Goal: Information Seeking & Learning: Learn about a topic

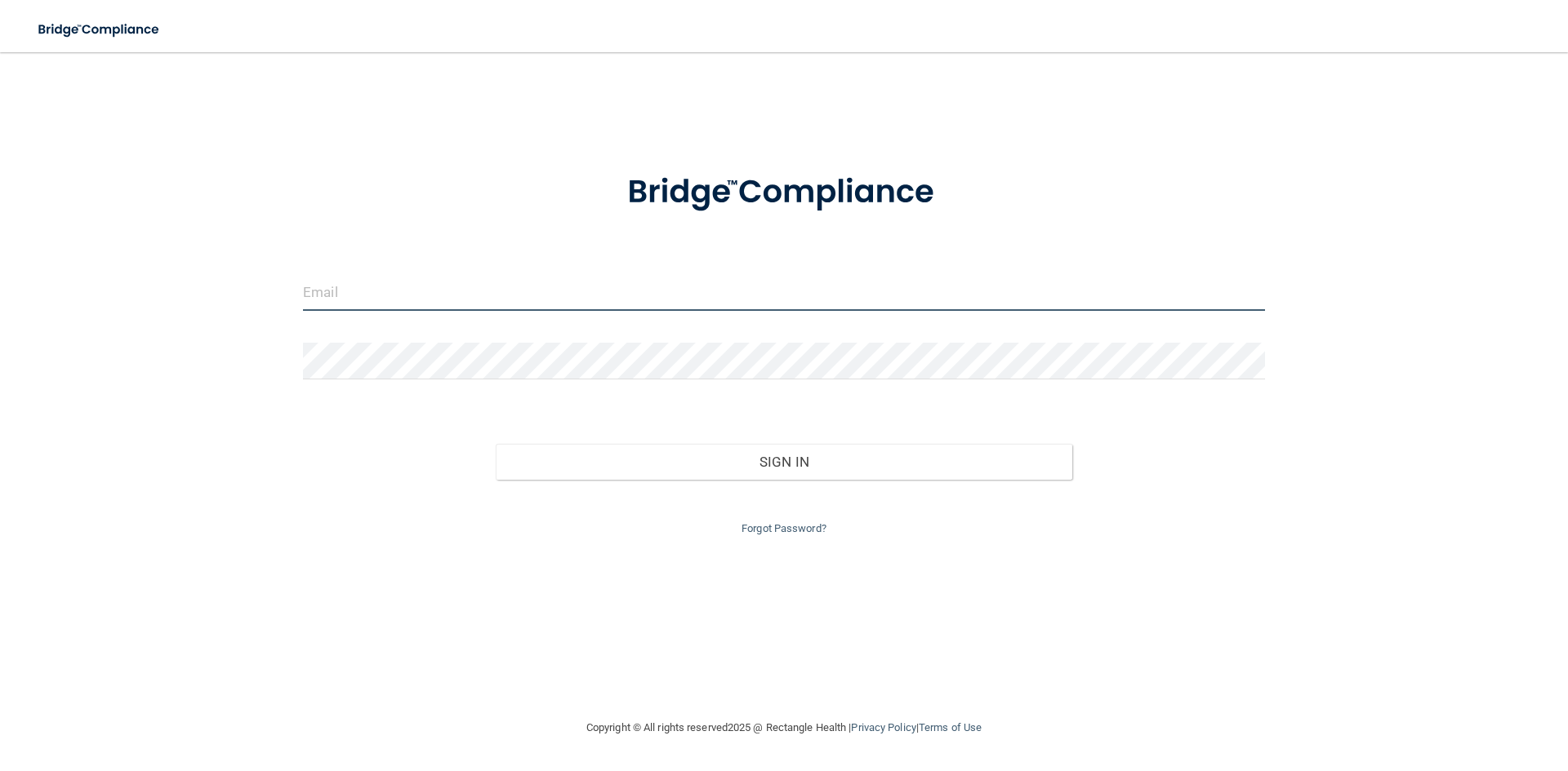
click at [461, 295] on input "email" at bounding box center [783, 293] width 962 height 37
type input "[EMAIL_ADDRESS][DOMAIN_NAME]"
click at [634, 487] on div "Forgot Password?" at bounding box center [784, 509] width 987 height 58
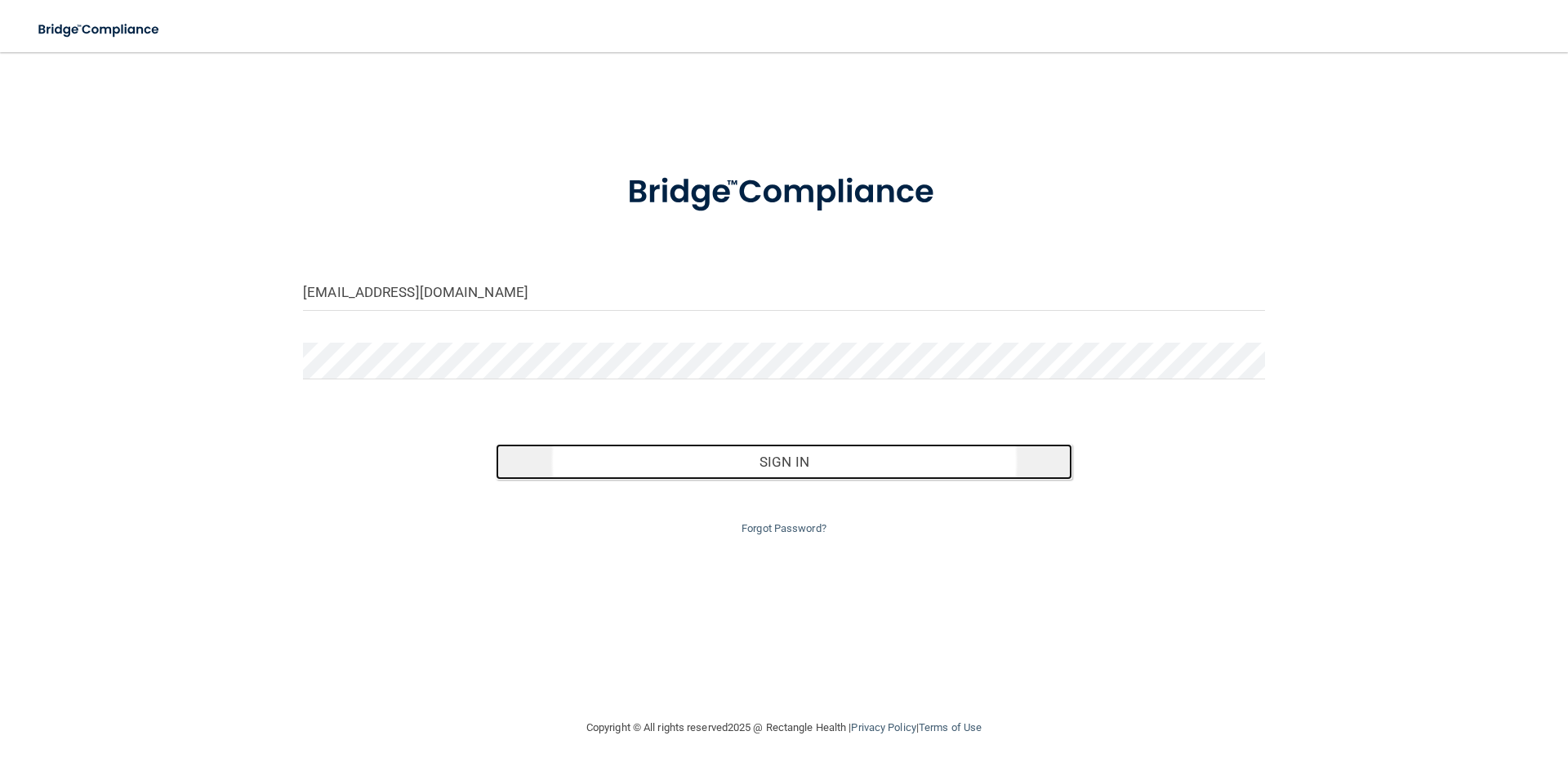
click at [651, 478] on button "Sign In" at bounding box center [784, 462] width 577 height 36
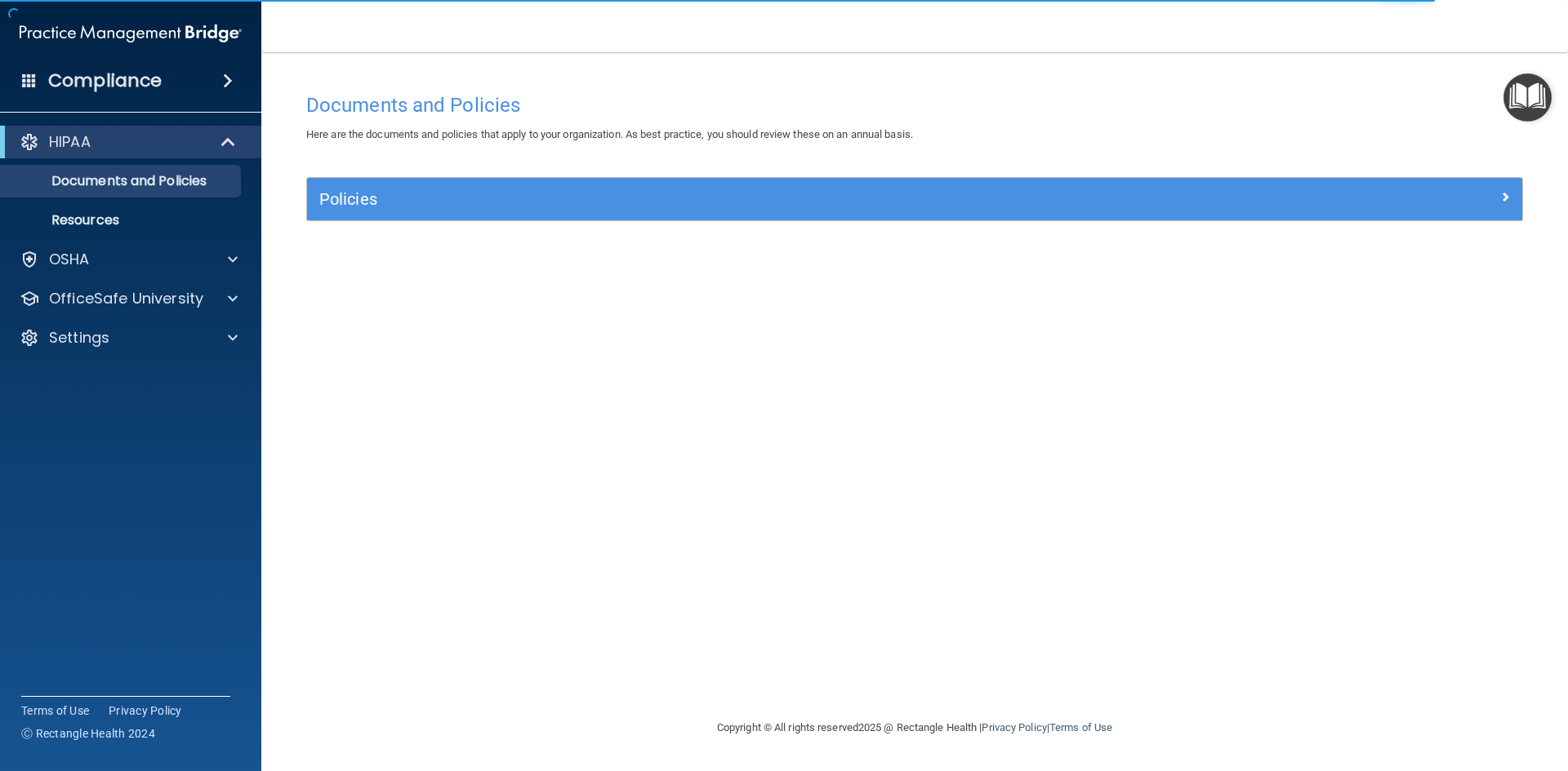
click at [230, 83] on span at bounding box center [227, 81] width 10 height 20
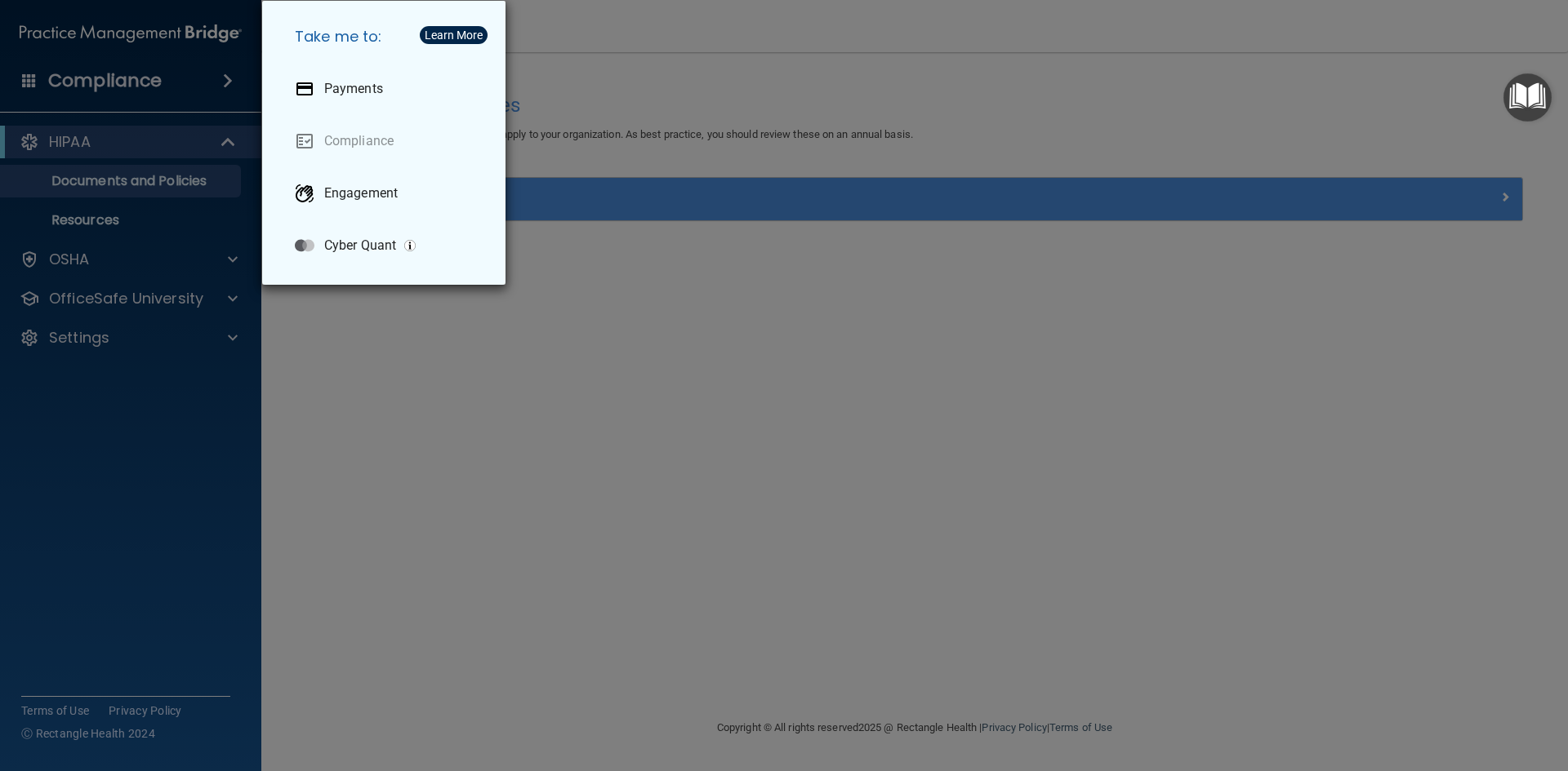
click at [225, 83] on div "Take me to: Payments Compliance Engagement Cyber Quant" at bounding box center [784, 385] width 1568 height 771
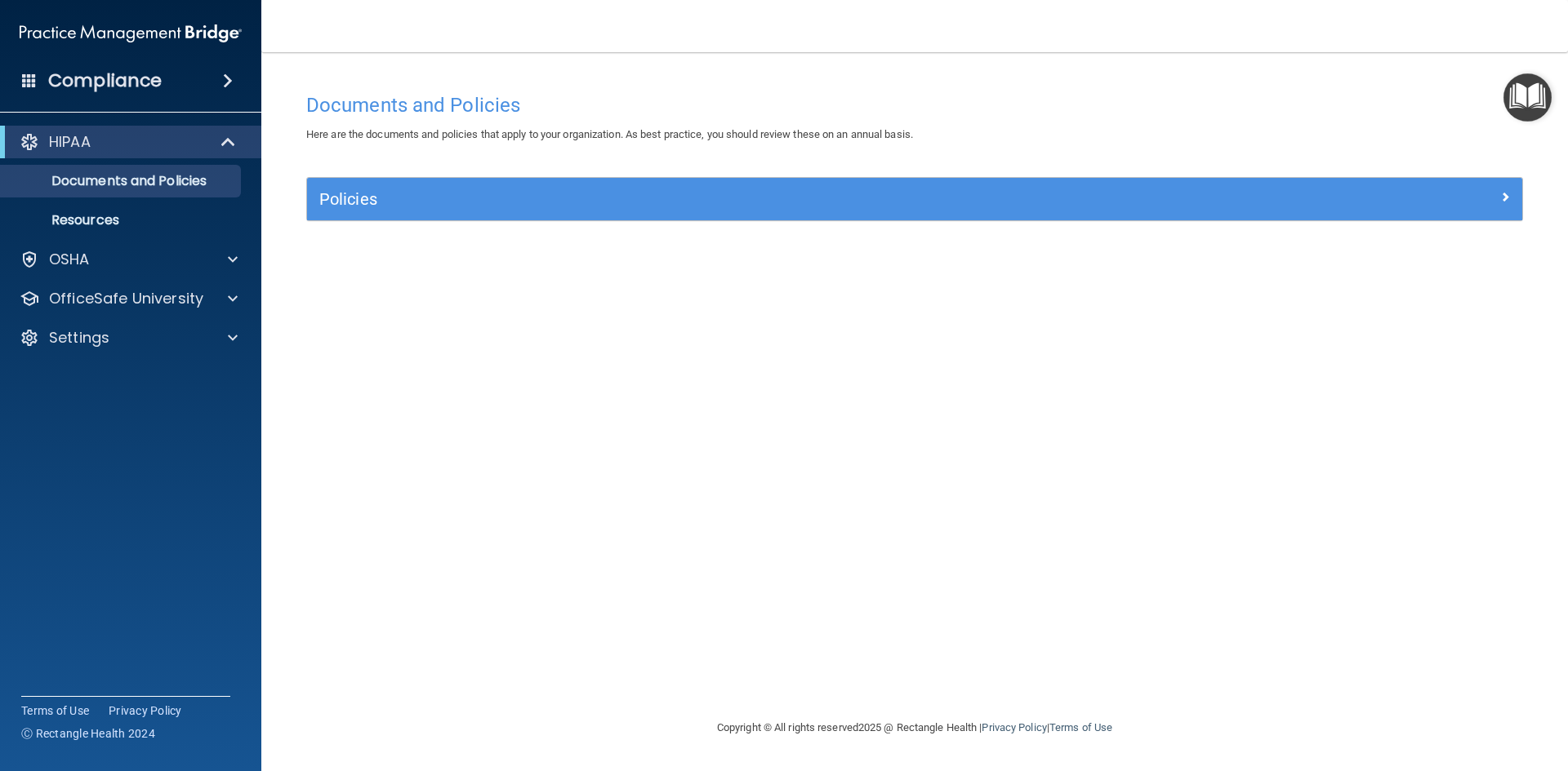
click at [87, 156] on div "HIPAA" at bounding box center [130, 142] width 261 height 32
click at [84, 176] on p "Documents and Policies" at bounding box center [122, 181] width 223 height 16
click at [74, 212] on p "Resources" at bounding box center [122, 220] width 223 height 16
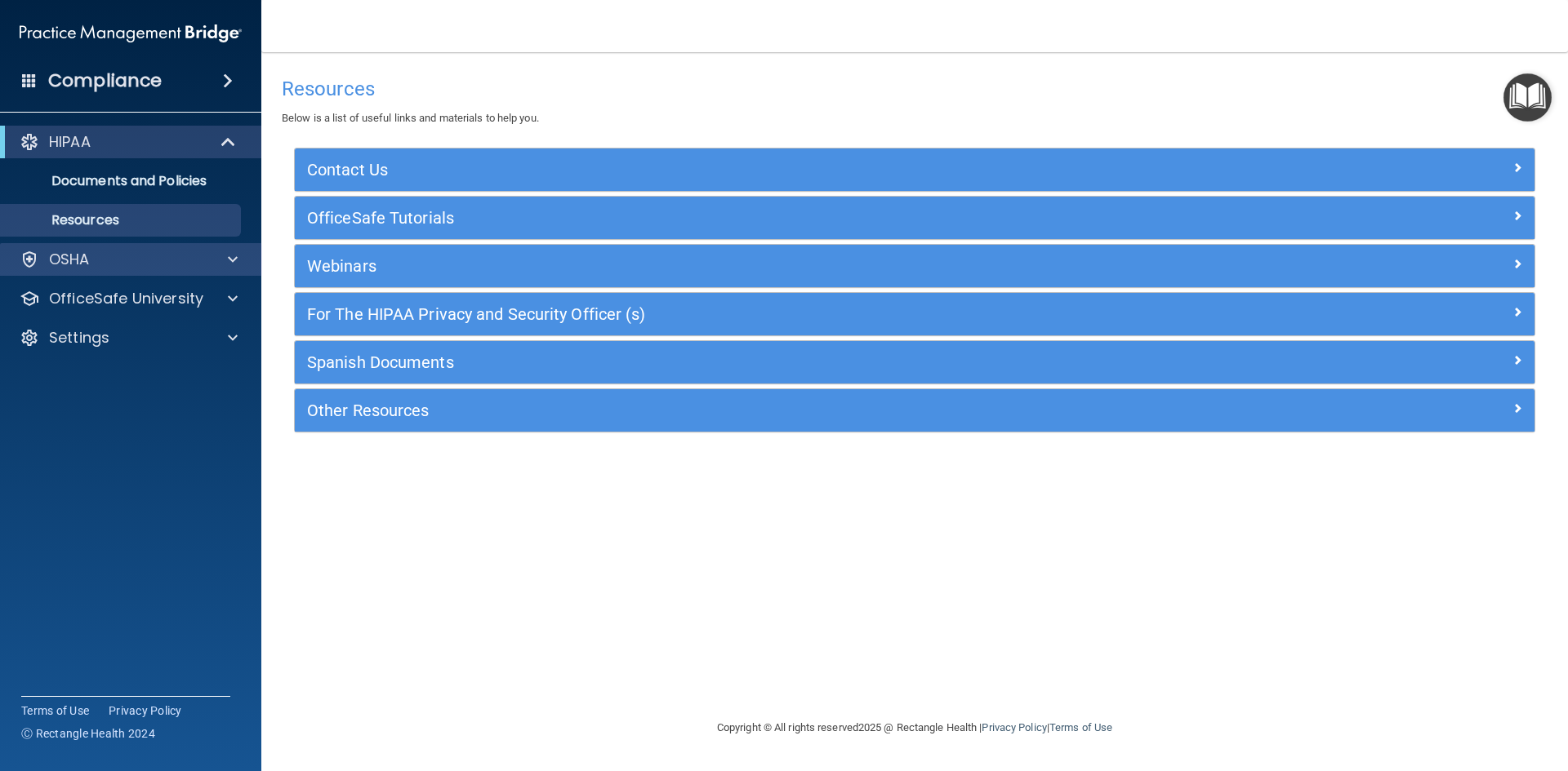
click at [79, 270] on div "OSHA" at bounding box center [131, 259] width 262 height 32
click at [229, 257] on span at bounding box center [233, 259] width 10 height 20
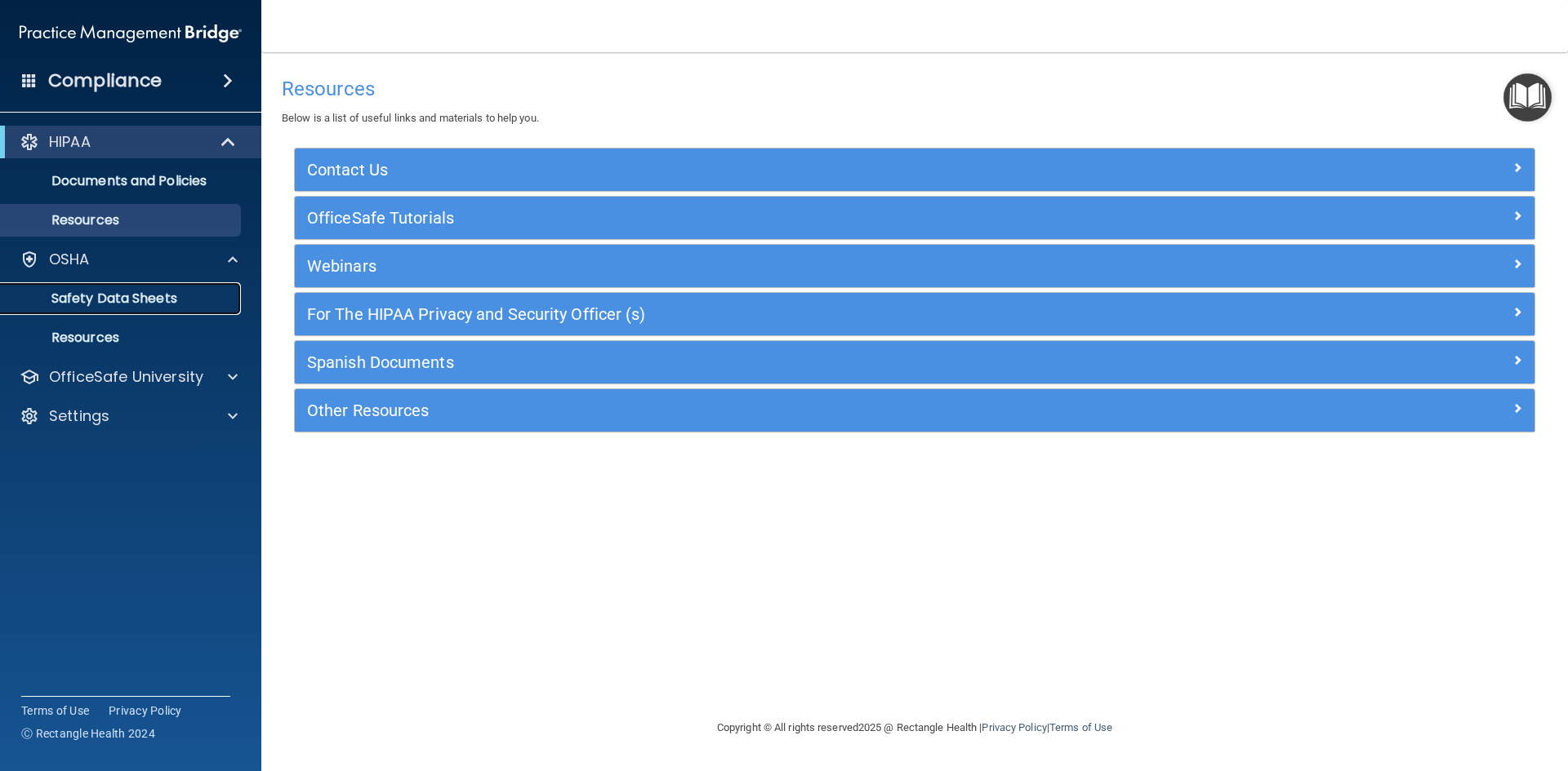
click at [145, 295] on p "Safety Data Sheets" at bounding box center [122, 299] width 223 height 16
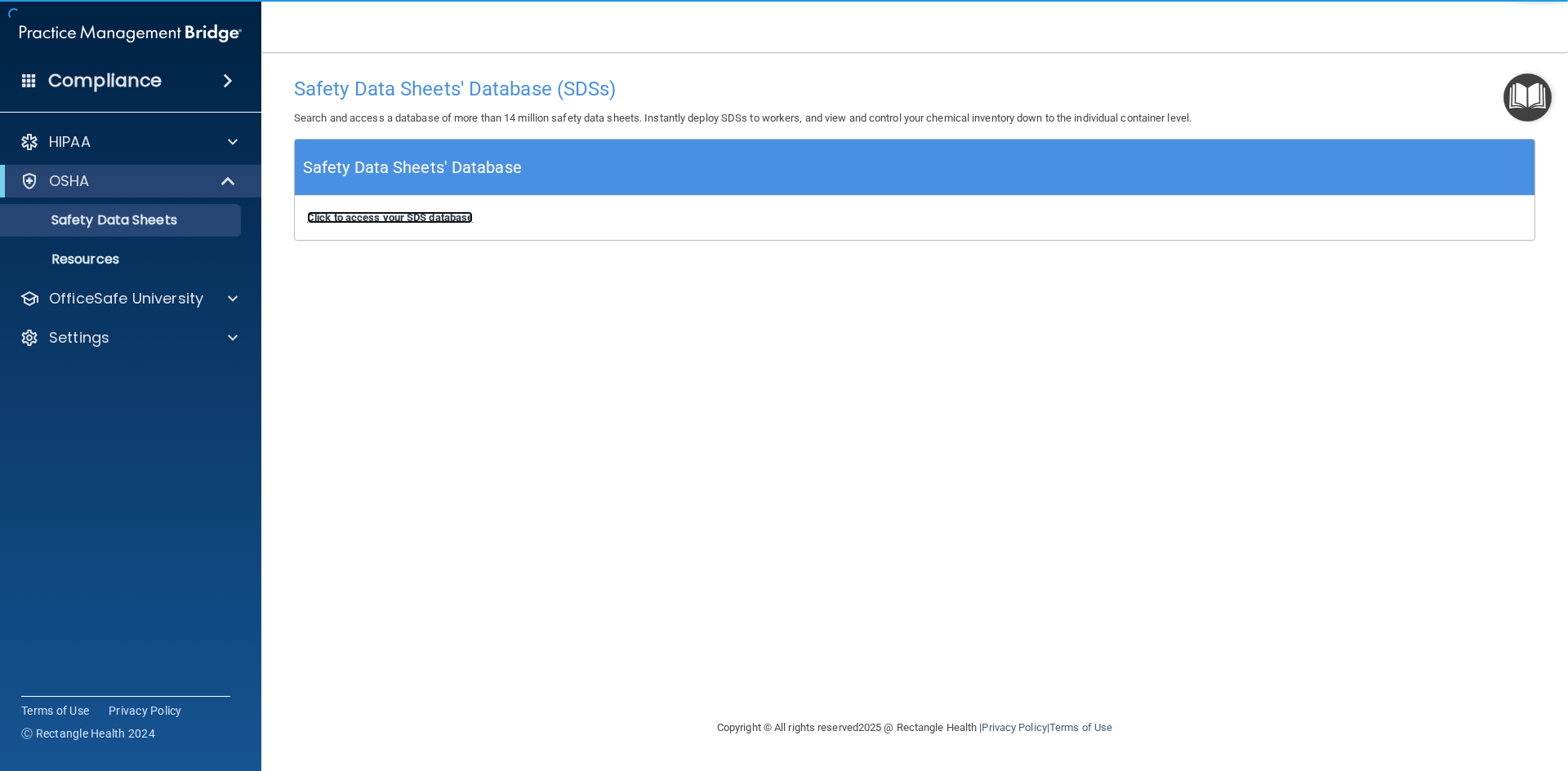
click at [400, 221] on b "Click to access your SDS database" at bounding box center [390, 218] width 166 height 13
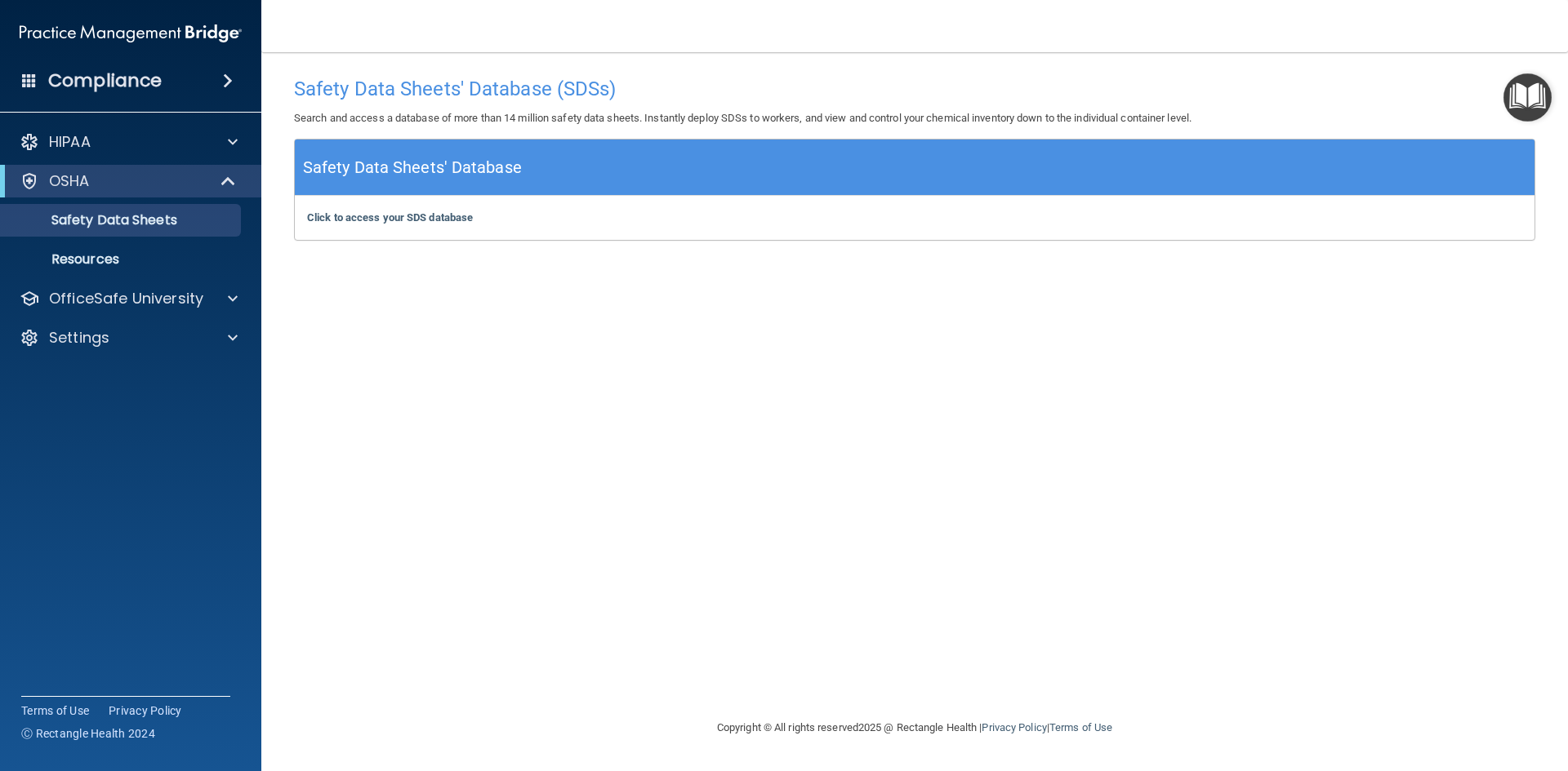
click at [1533, 100] on img "Open Resource Center" at bounding box center [1528, 98] width 48 height 48
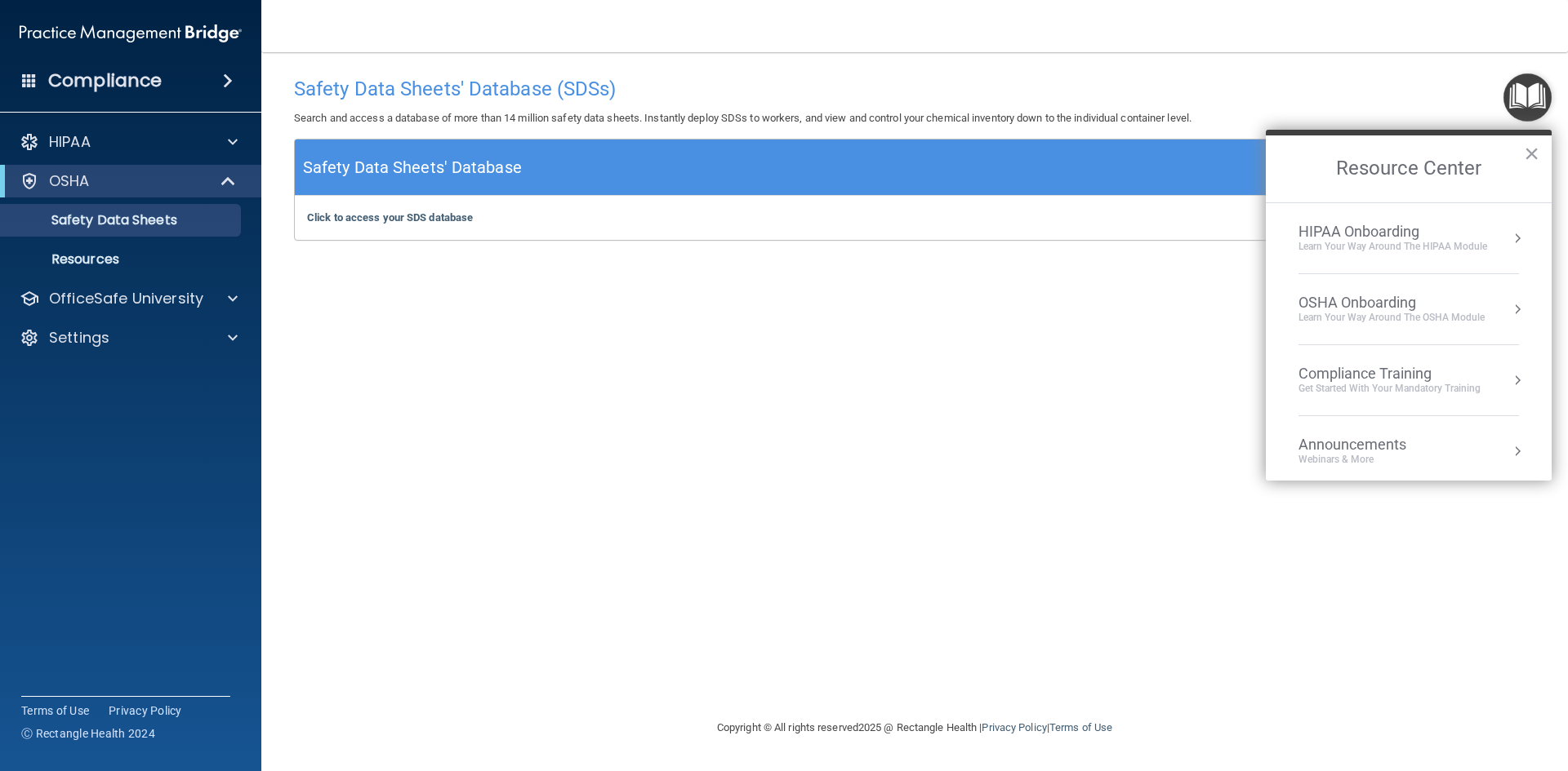
click at [1510, 239] on button "Resource Center" at bounding box center [1518, 238] width 16 height 16
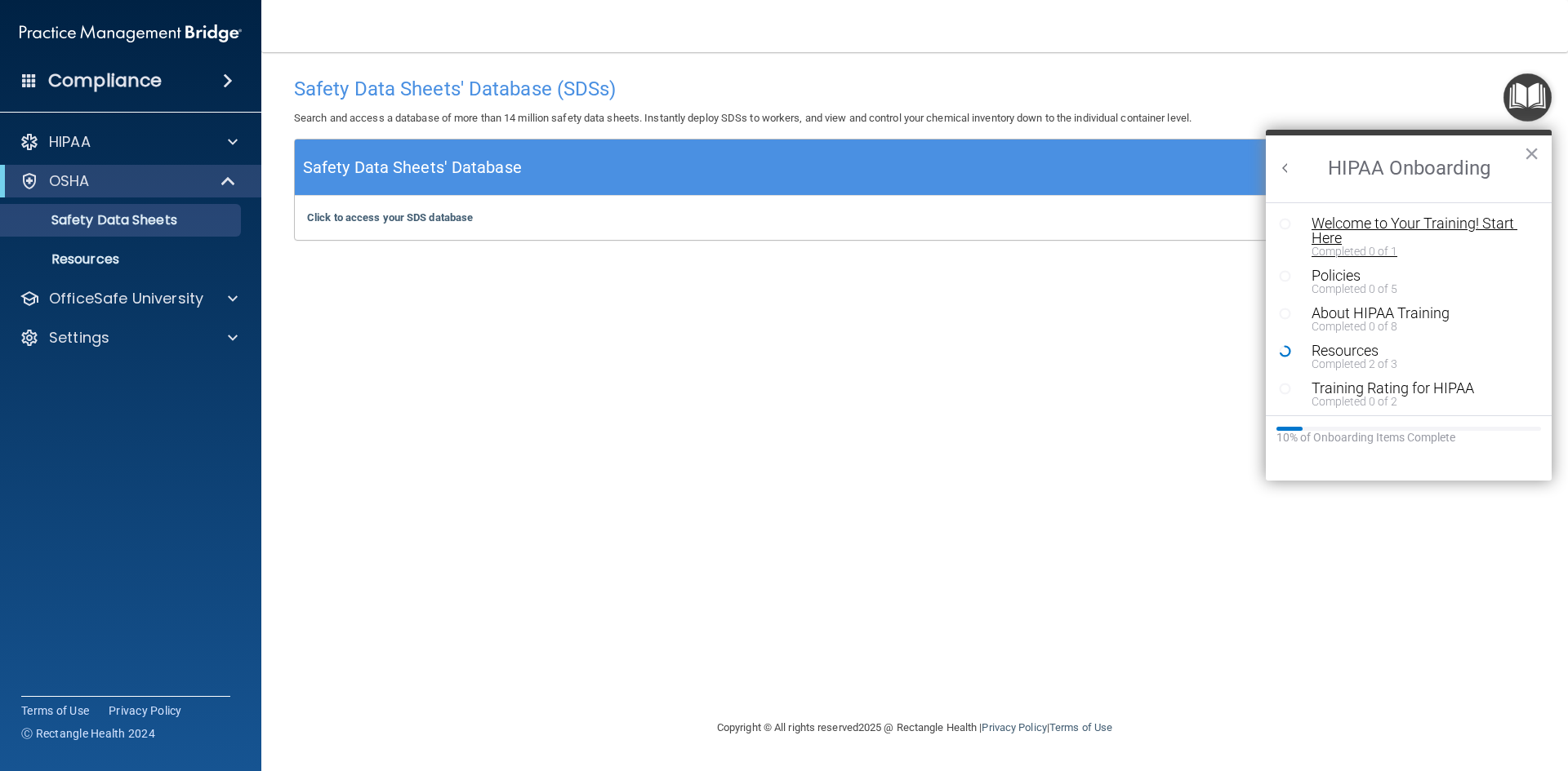
scroll to position [4, 0]
click at [1339, 226] on div "Welcome to Your Training! Start Here" at bounding box center [1415, 227] width 207 height 30
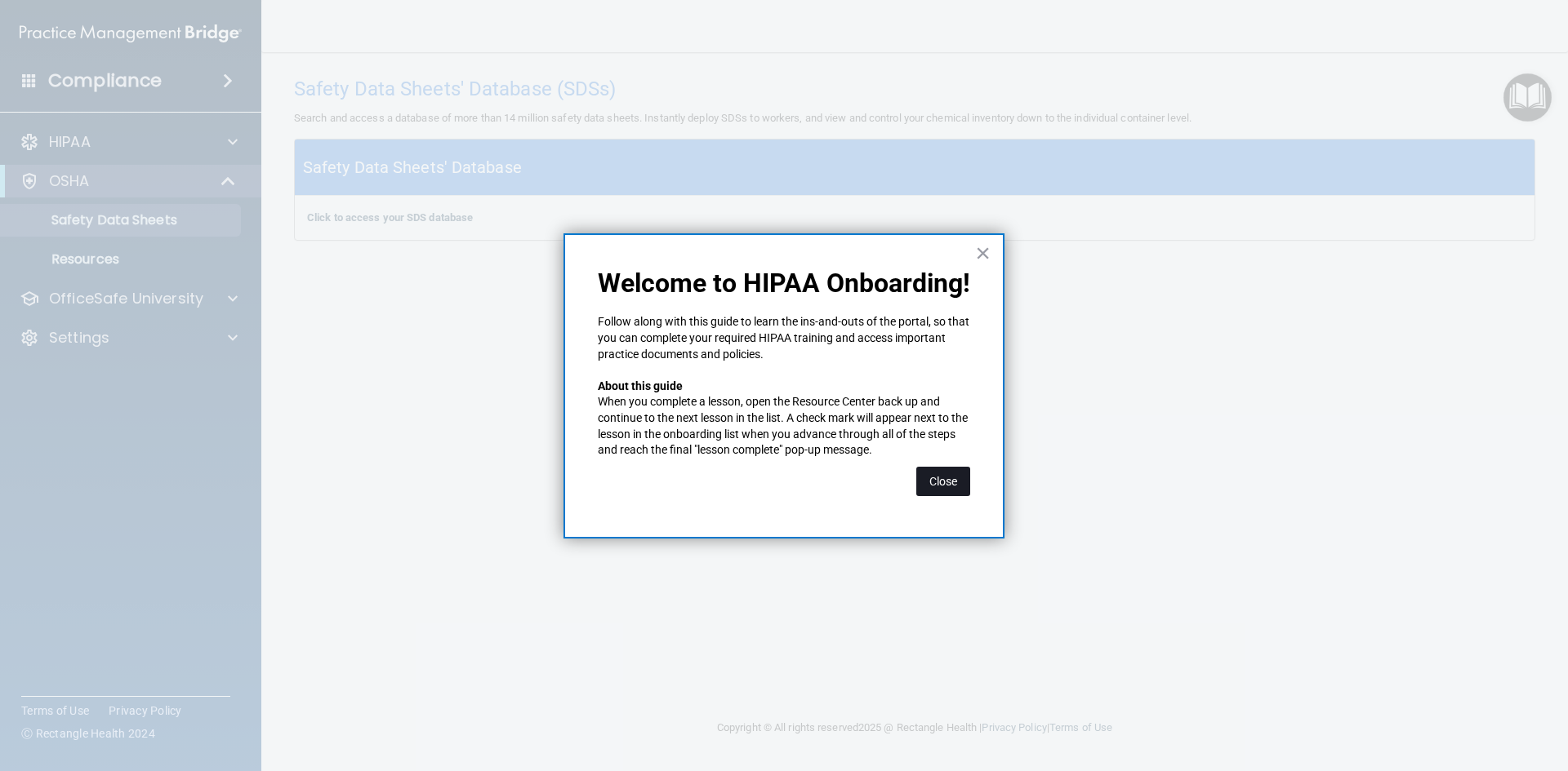
click at [942, 480] on button "Close" at bounding box center [943, 481] width 54 height 30
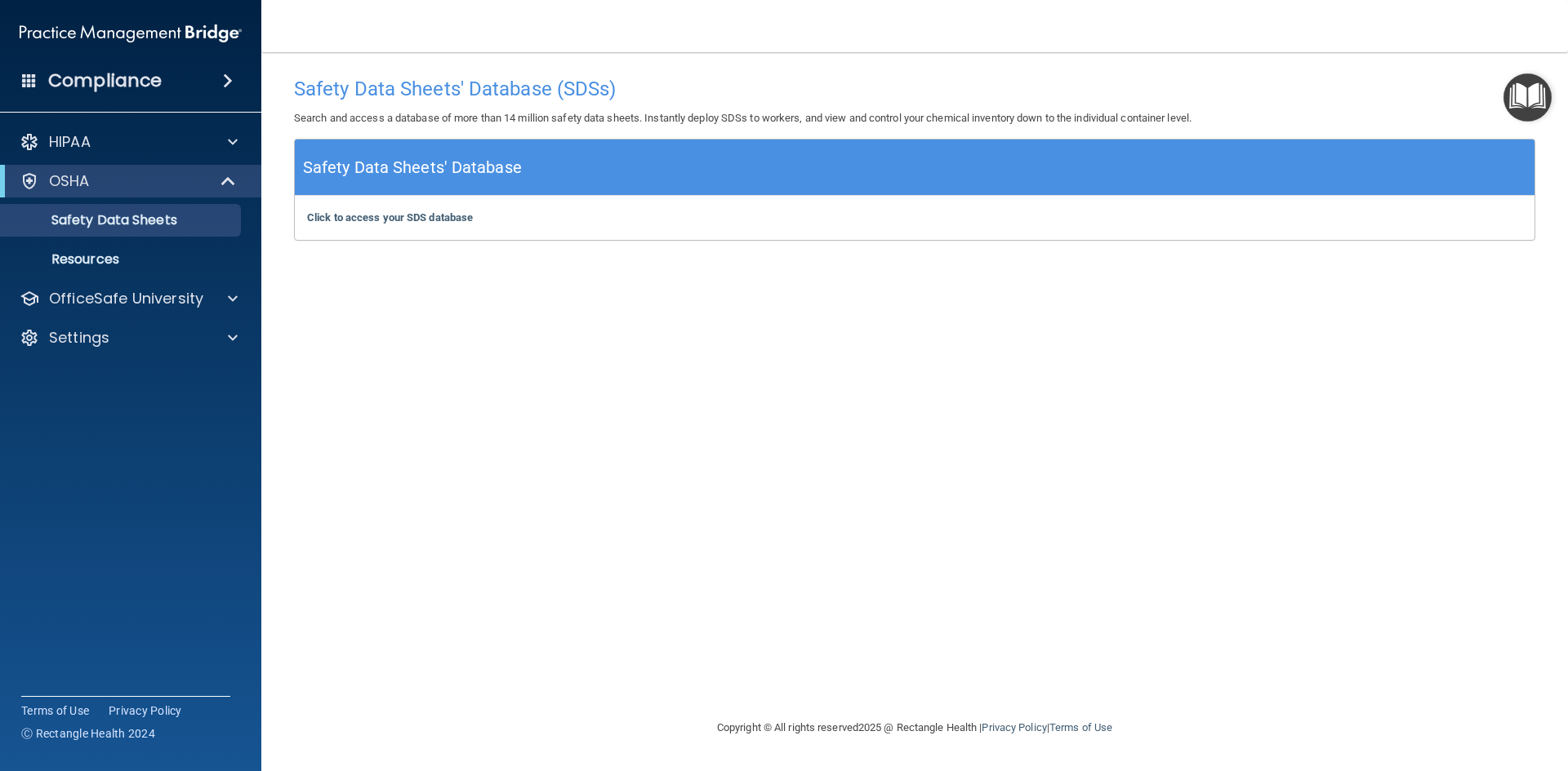
click at [1520, 110] on img "Open Resource Center" at bounding box center [1528, 98] width 48 height 48
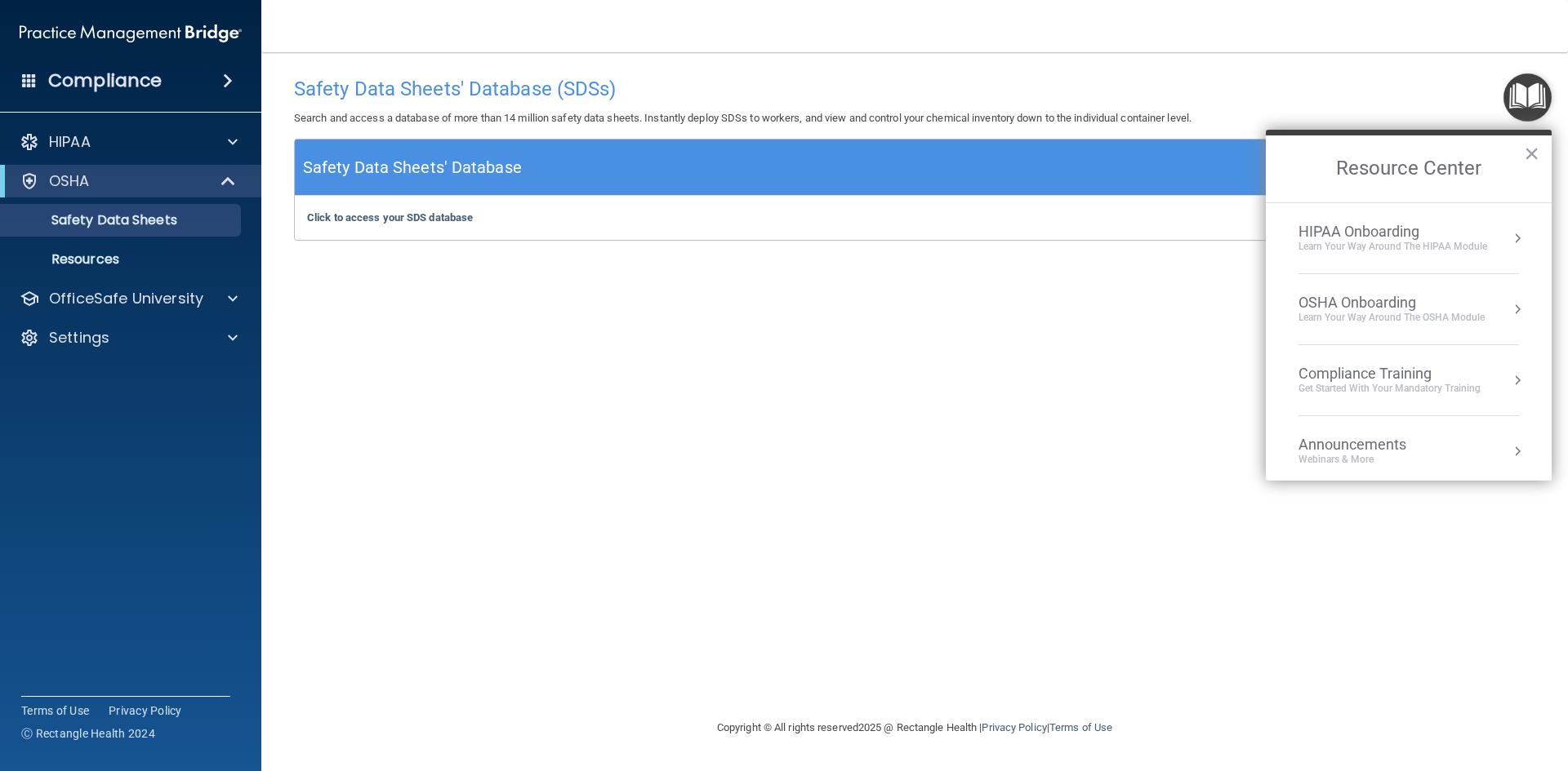
click at [1494, 244] on div "HIPAA Onboarding Learn Your Way around the HIPAA module" at bounding box center [1409, 238] width 221 height 31
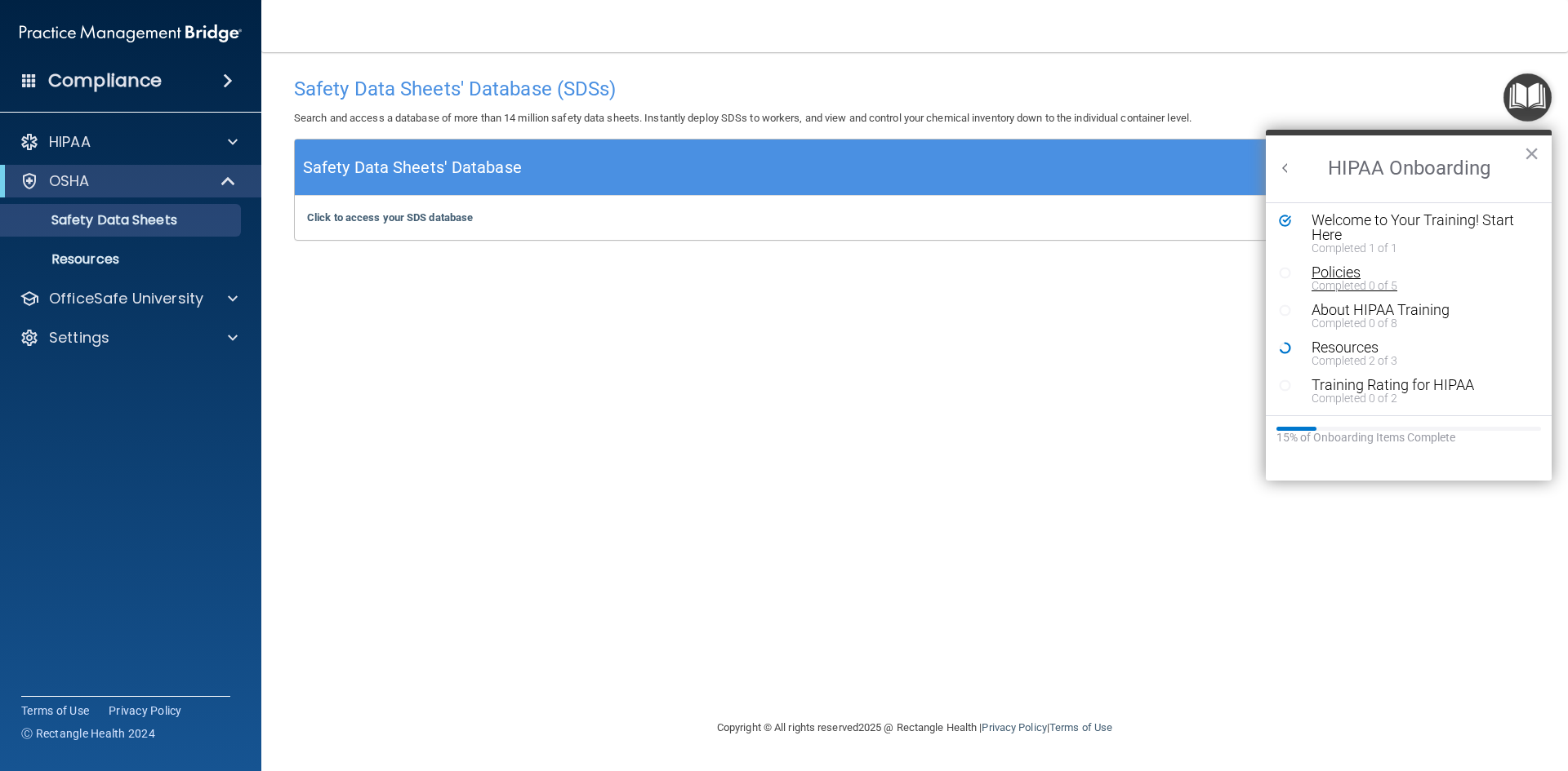
click at [1326, 275] on div "Policies" at bounding box center [1415, 273] width 207 height 14
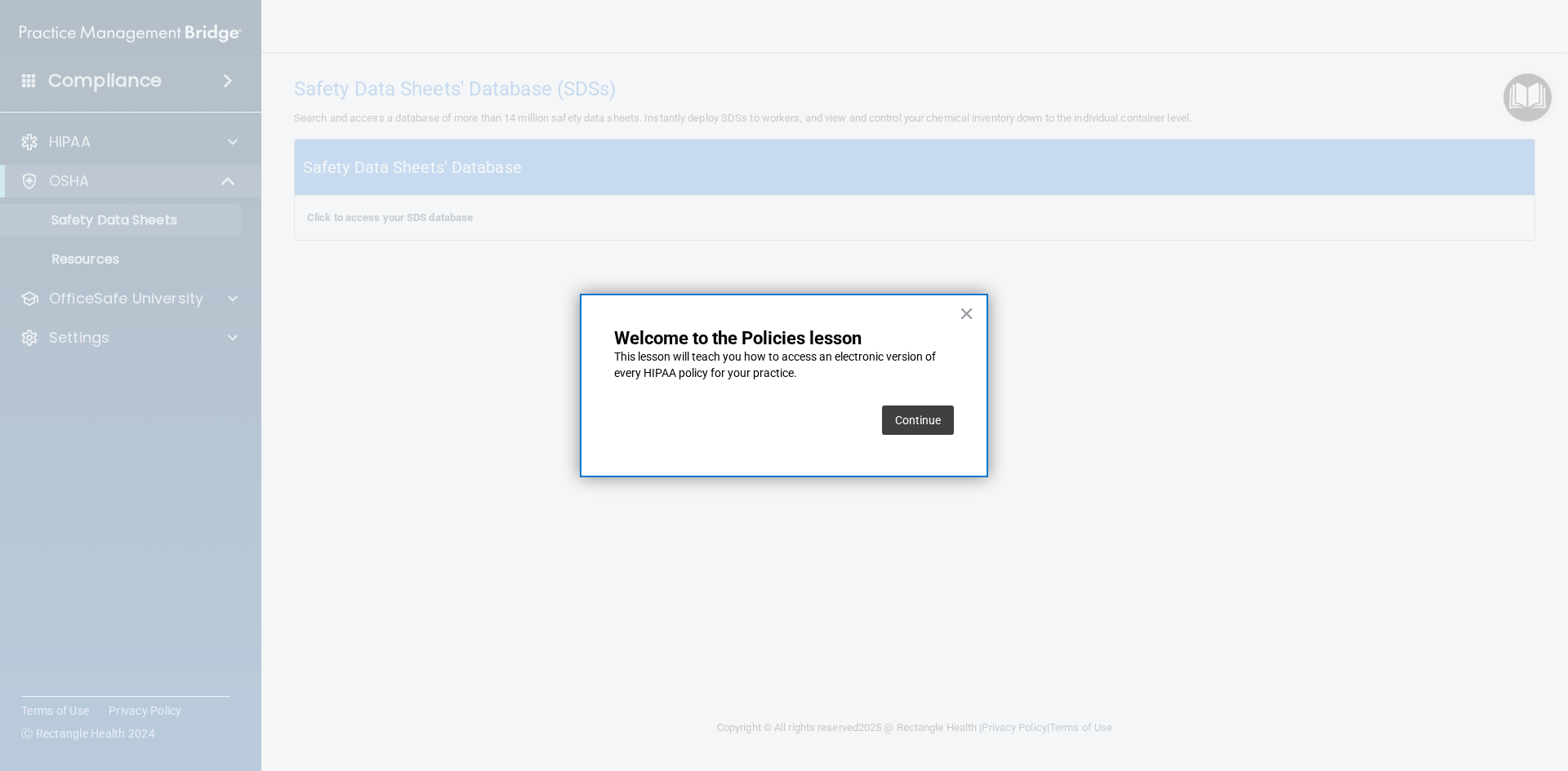
click at [923, 424] on button "Continue" at bounding box center [918, 420] width 72 height 30
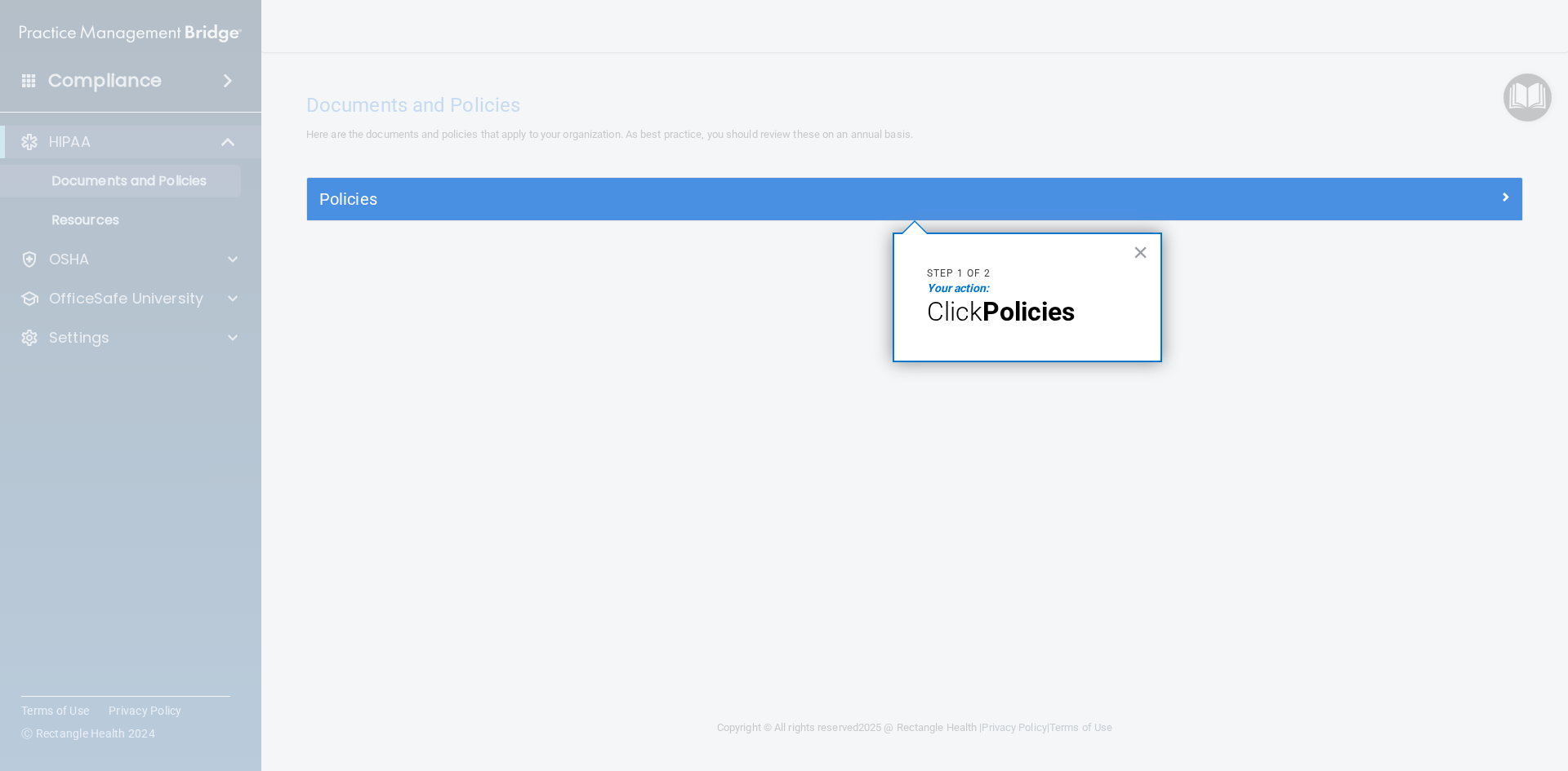
drag, startPoint x: 903, startPoint y: 149, endPoint x: 844, endPoint y: 203, distance: 80.0
click at [903, 151] on div at bounding box center [914, 89] width 1215 height 178
click at [833, 217] on div "Policies" at bounding box center [914, 198] width 1215 height 42
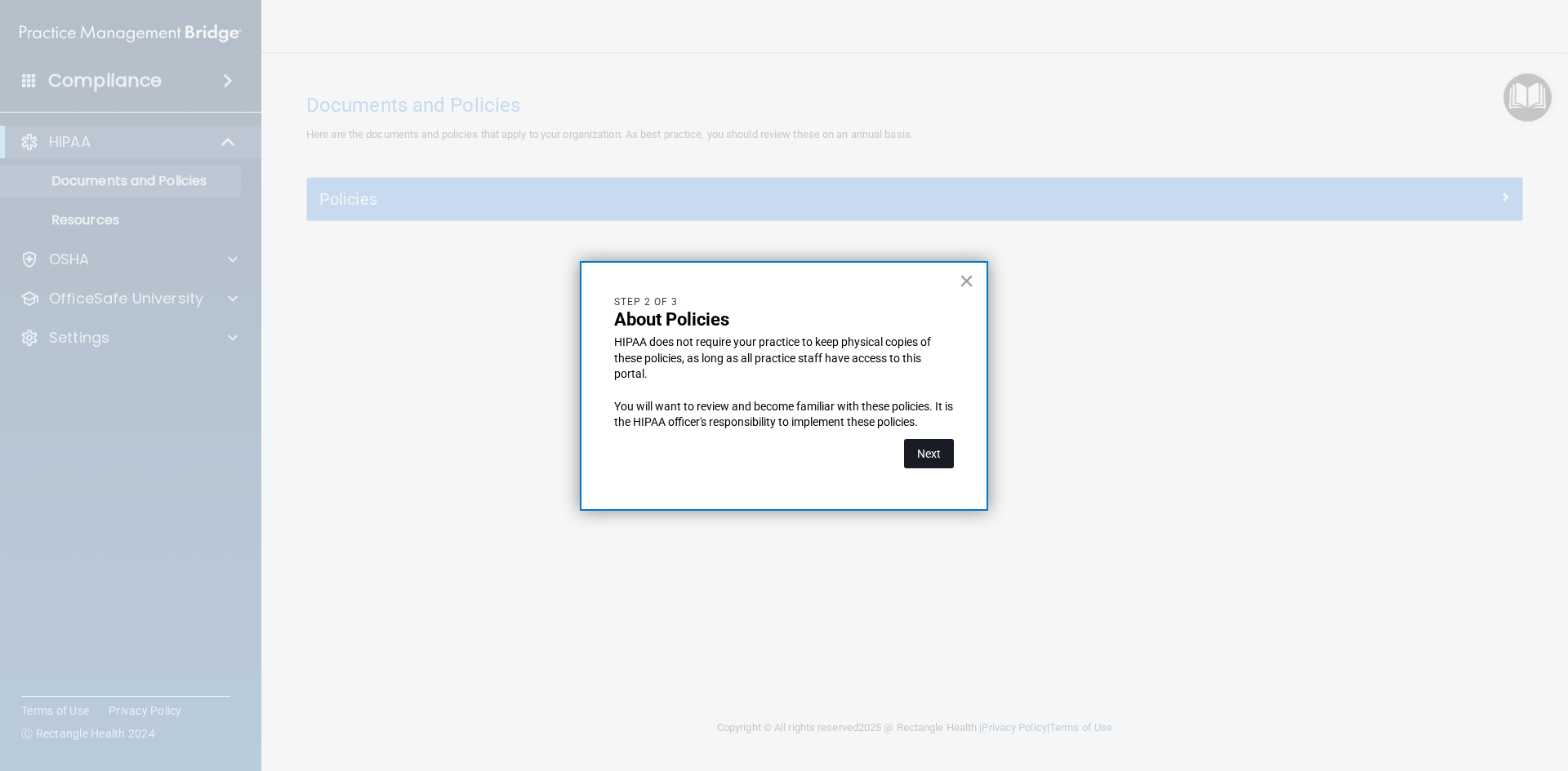
click at [925, 461] on button "Next" at bounding box center [929, 453] width 49 height 30
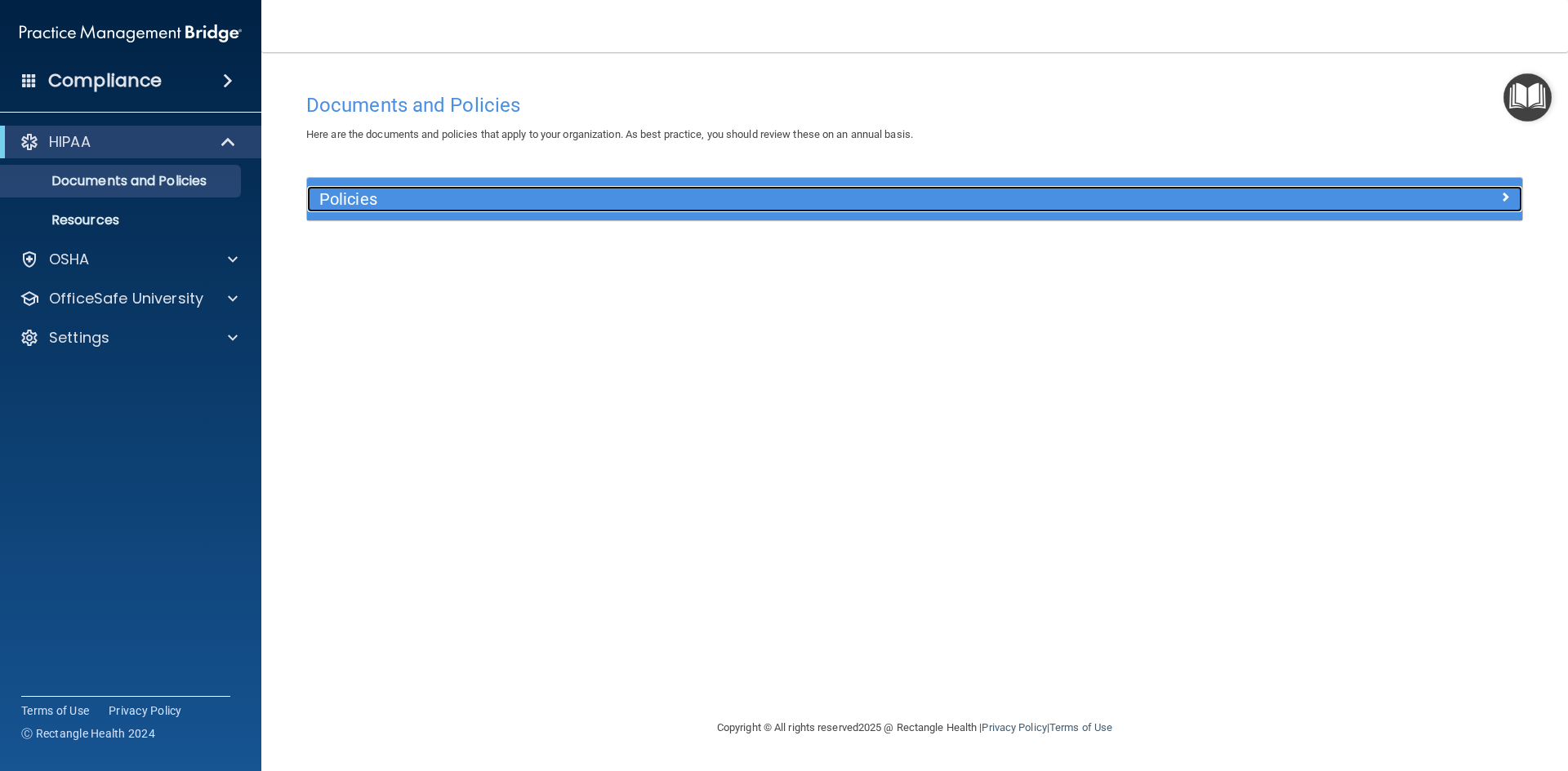
click at [416, 204] on h5 "Policies" at bounding box center [763, 199] width 887 height 18
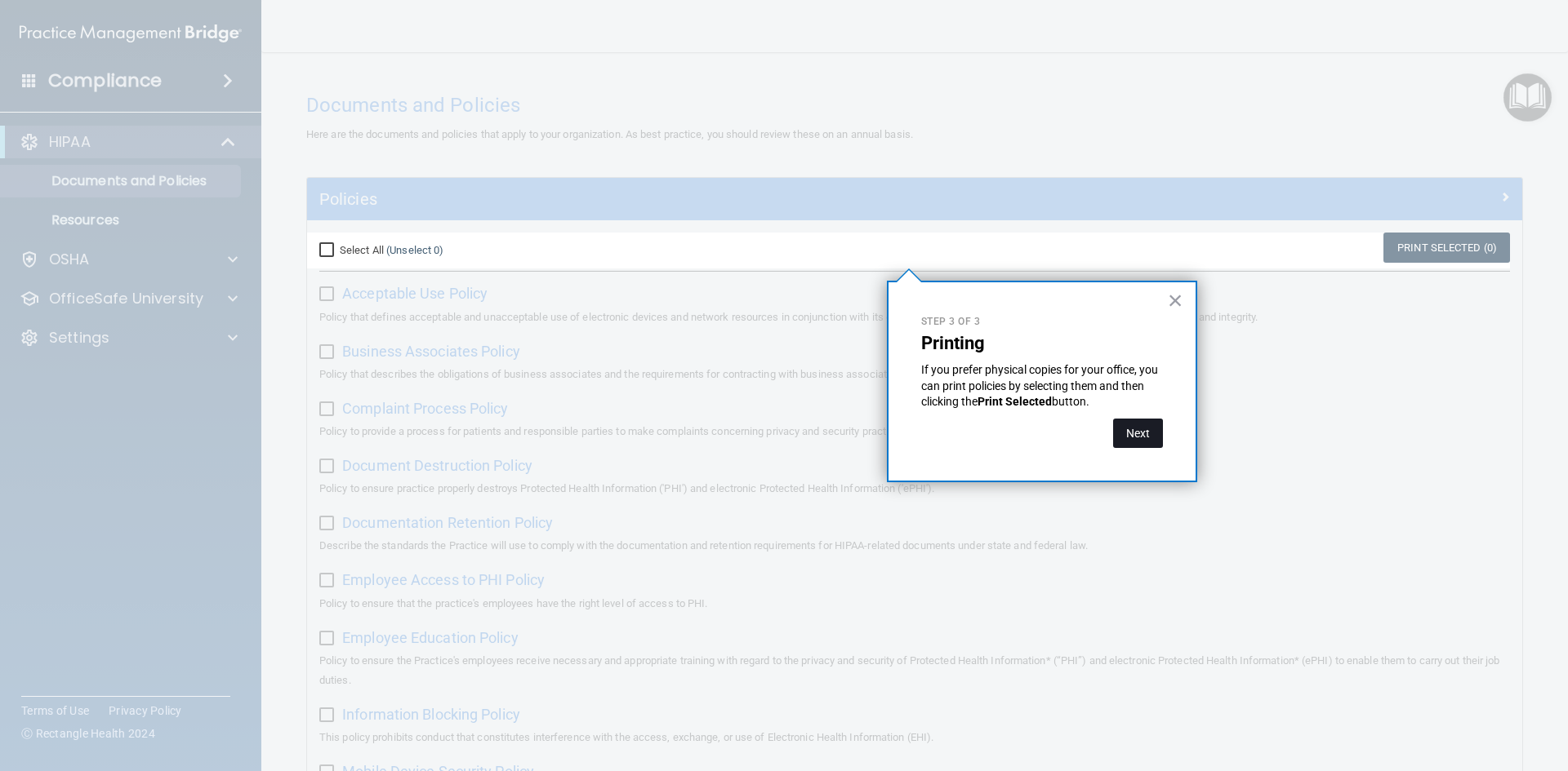
click at [1150, 445] on button "Next" at bounding box center [1138, 434] width 49 height 30
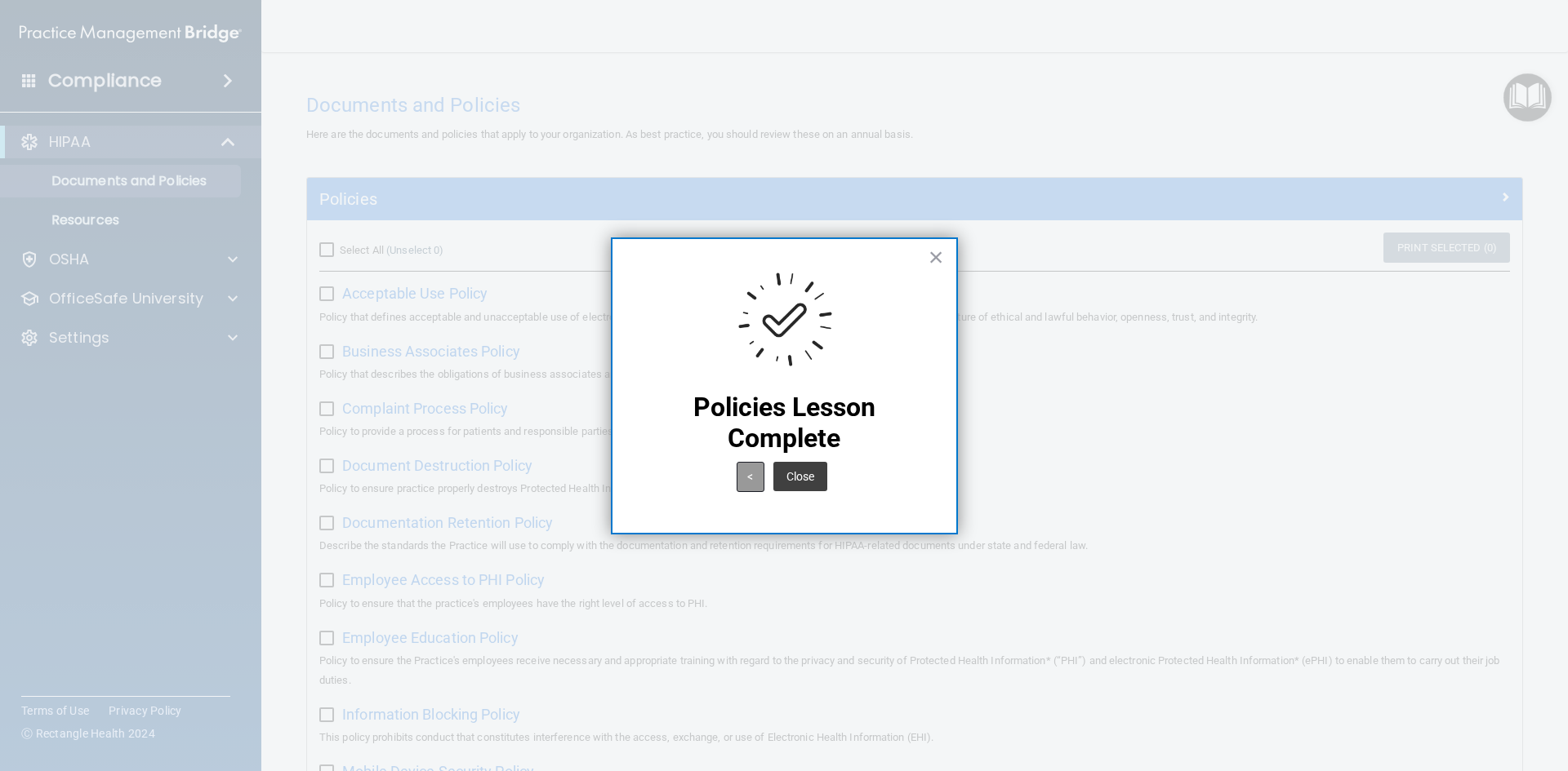
click at [750, 477] on button "<" at bounding box center [750, 477] width 28 height 31
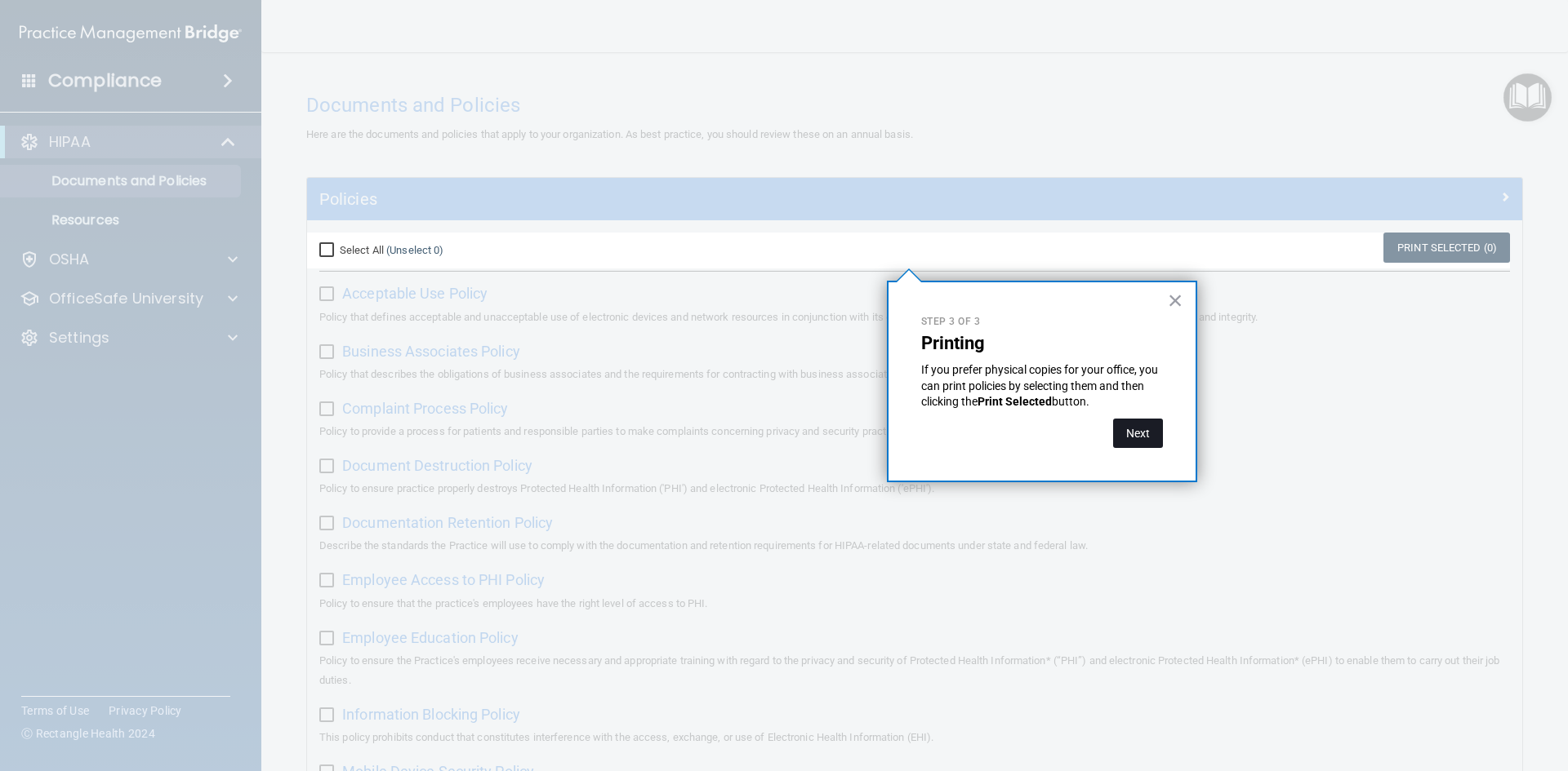
click at [1123, 423] on button "Next" at bounding box center [1138, 434] width 49 height 30
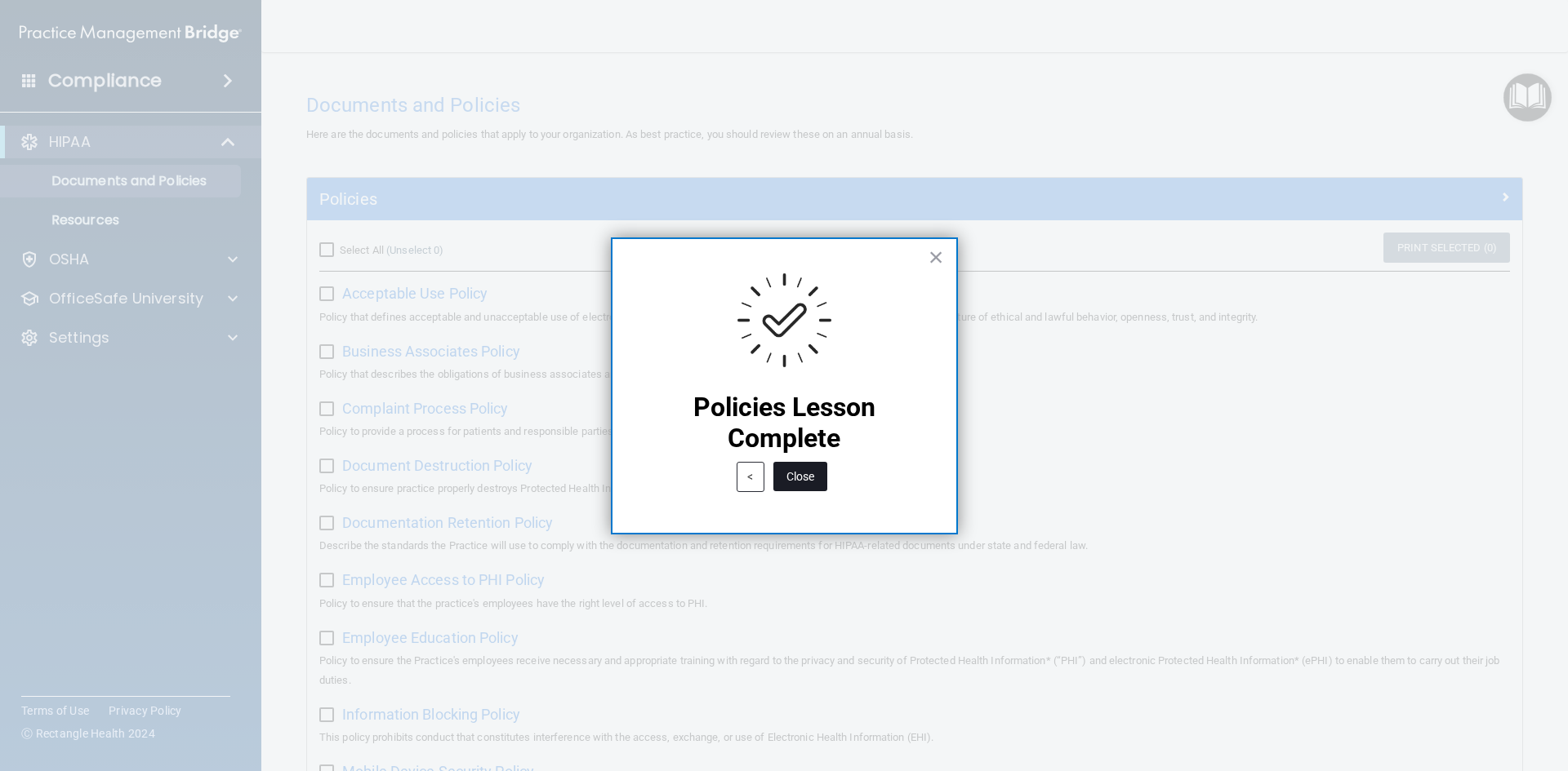
click at [786, 484] on button "Close" at bounding box center [800, 477] width 54 height 30
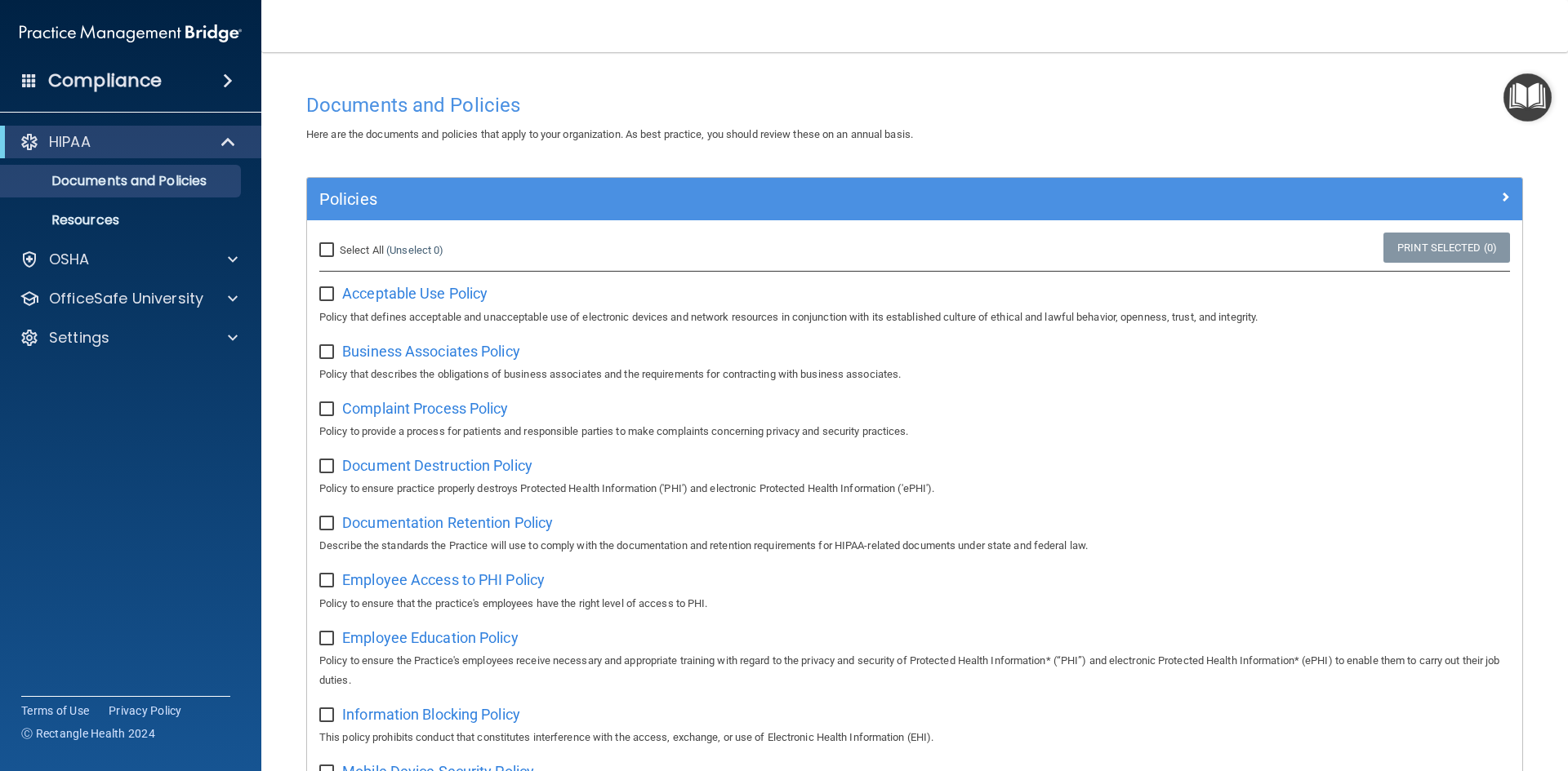
click at [324, 300] on input "checkbox" at bounding box center [329, 294] width 19 height 13
checkbox input "true"
click at [320, 355] on input "checkbox" at bounding box center [329, 353] width 19 height 13
checkbox input "true"
click at [324, 416] on input "checkbox" at bounding box center [329, 409] width 19 height 13
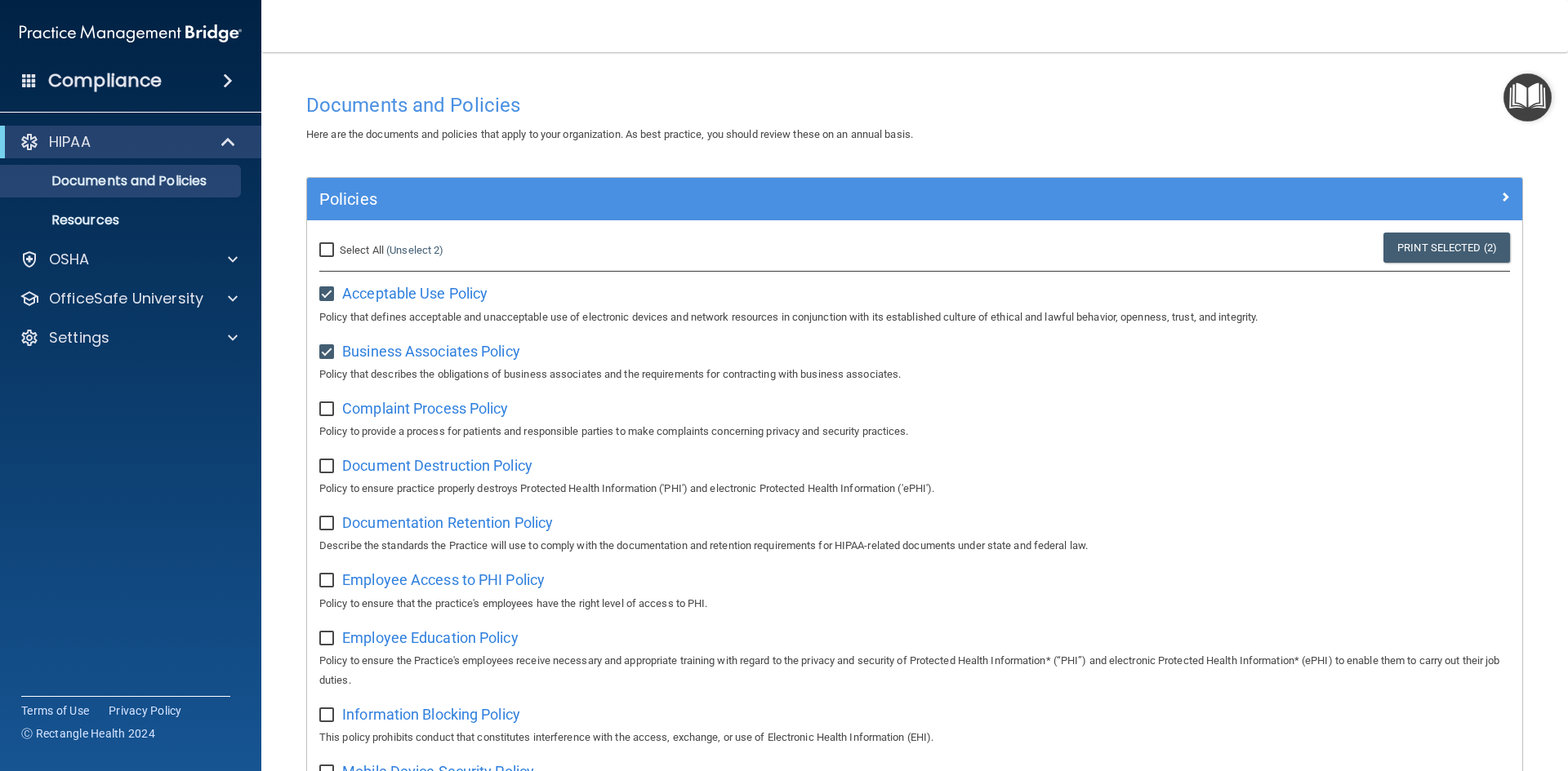
checkbox input "true"
click at [328, 464] on input "checkbox" at bounding box center [329, 467] width 19 height 13
checkbox input "true"
click at [329, 530] on input "checkbox" at bounding box center [329, 524] width 19 height 13
checkbox input "true"
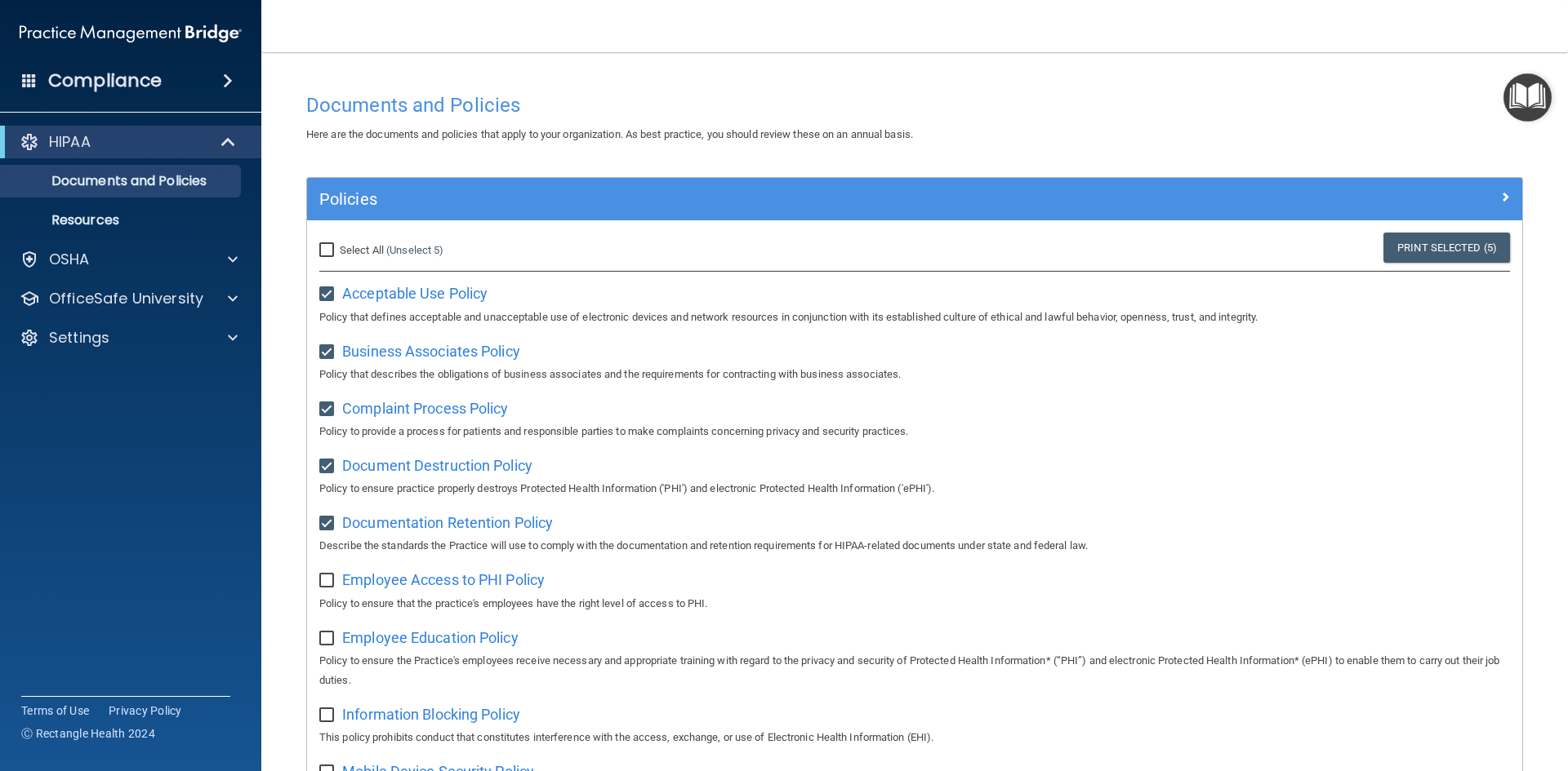
click at [325, 244] on input "Select All (Unselect 5) Unselect All" at bounding box center [329, 250] width 19 height 13
checkbox input "true"
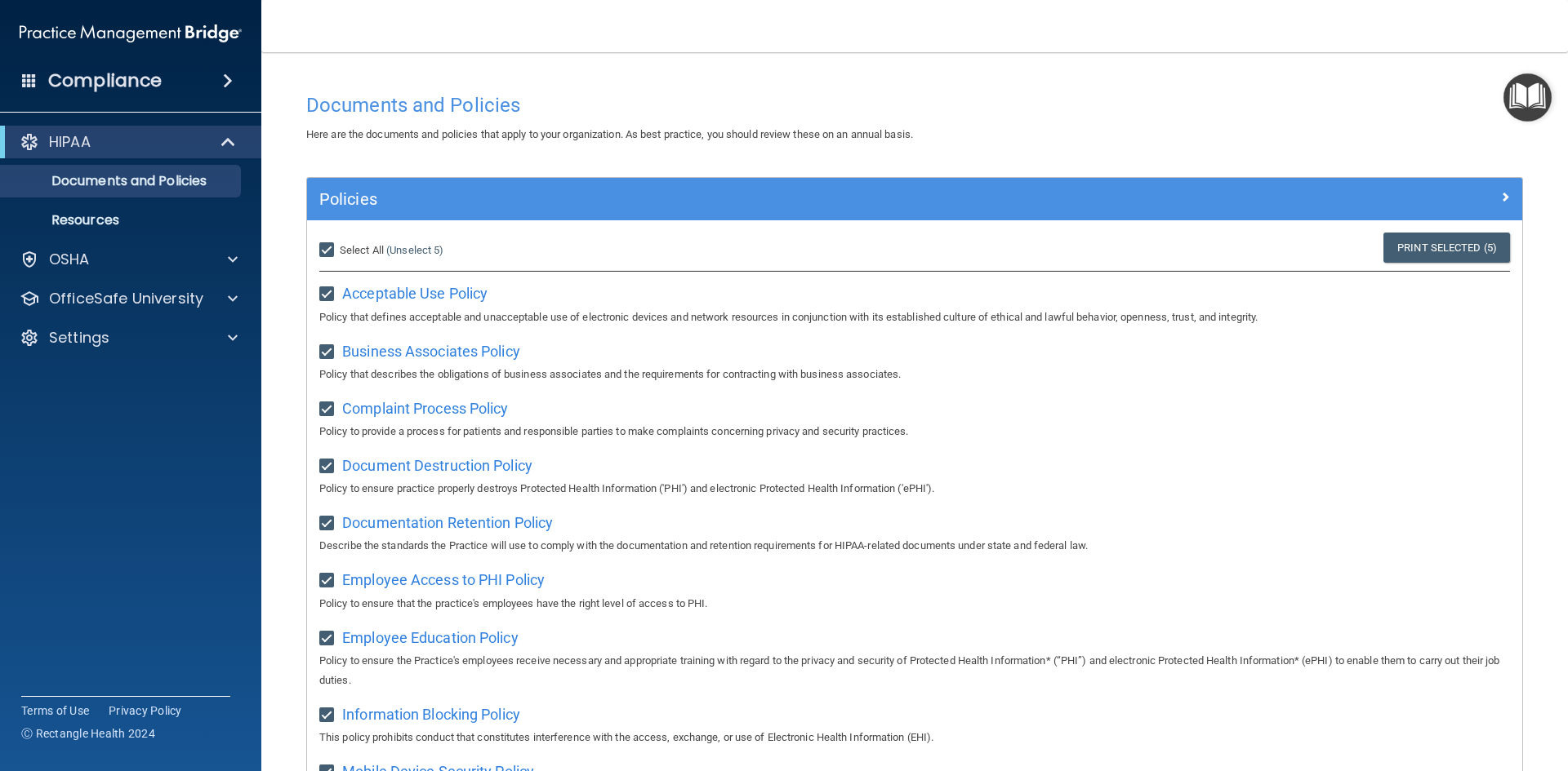
checkbox input "true"
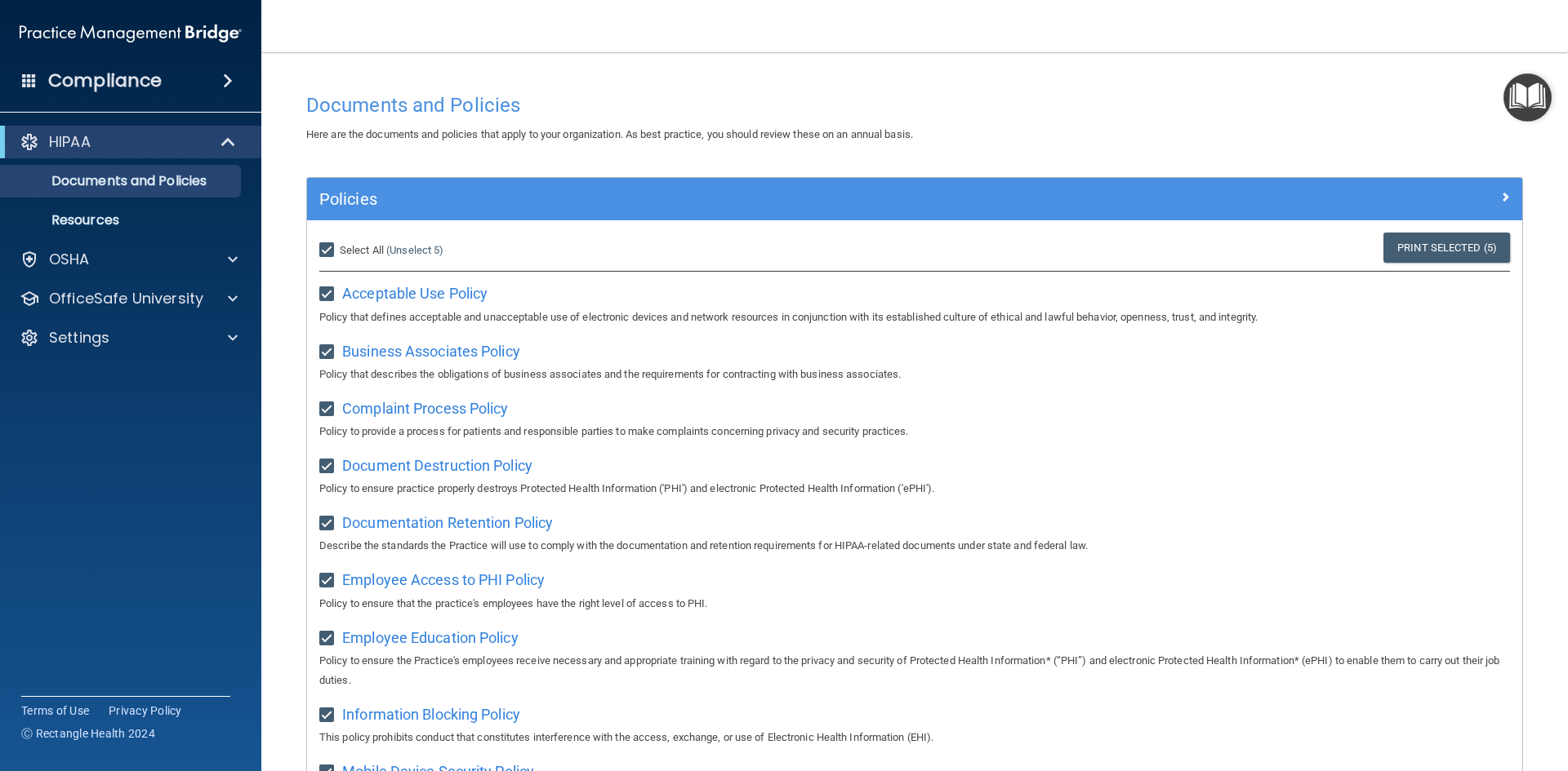
checkbox input "true"
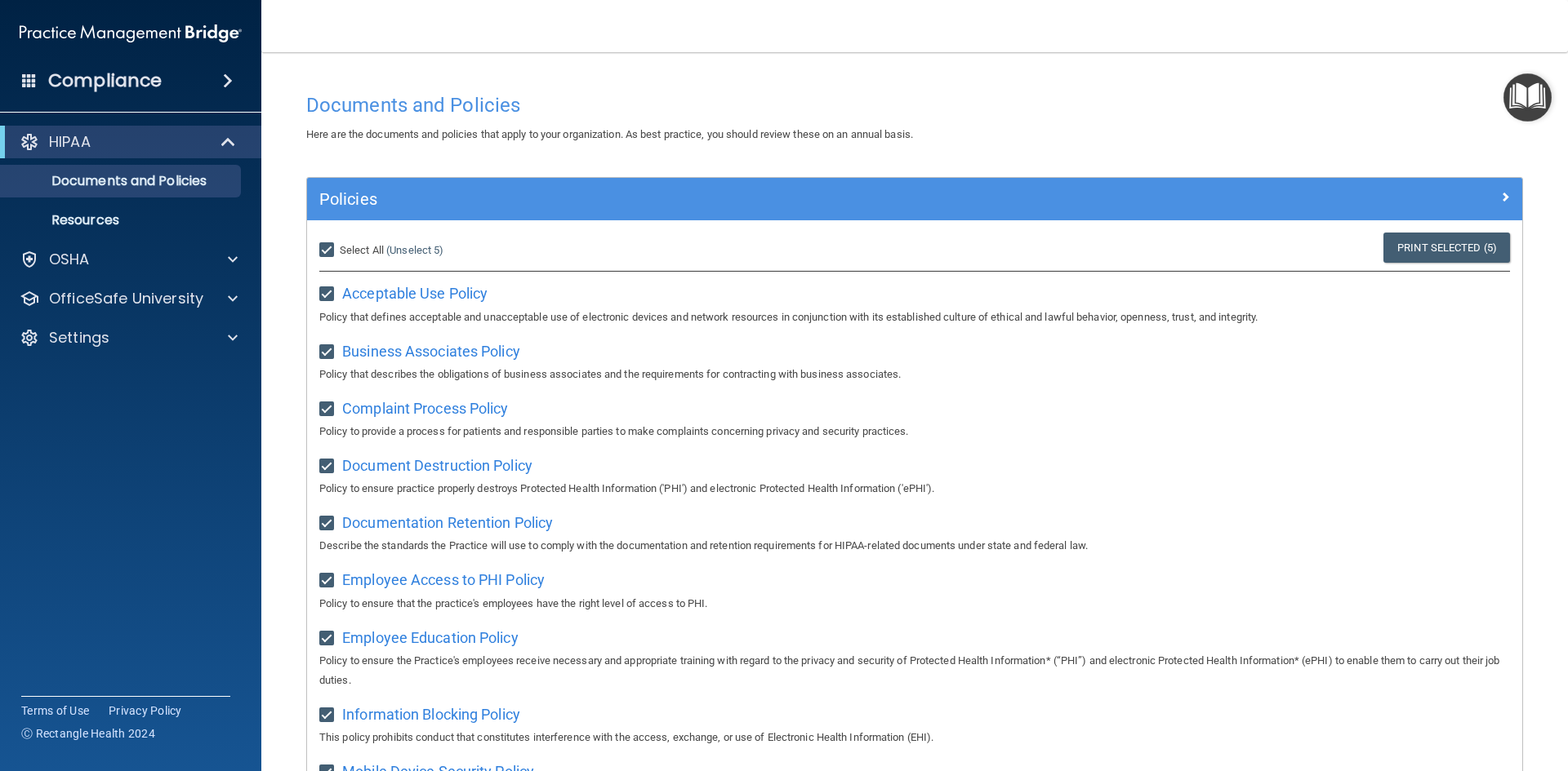
checkbox input "true"
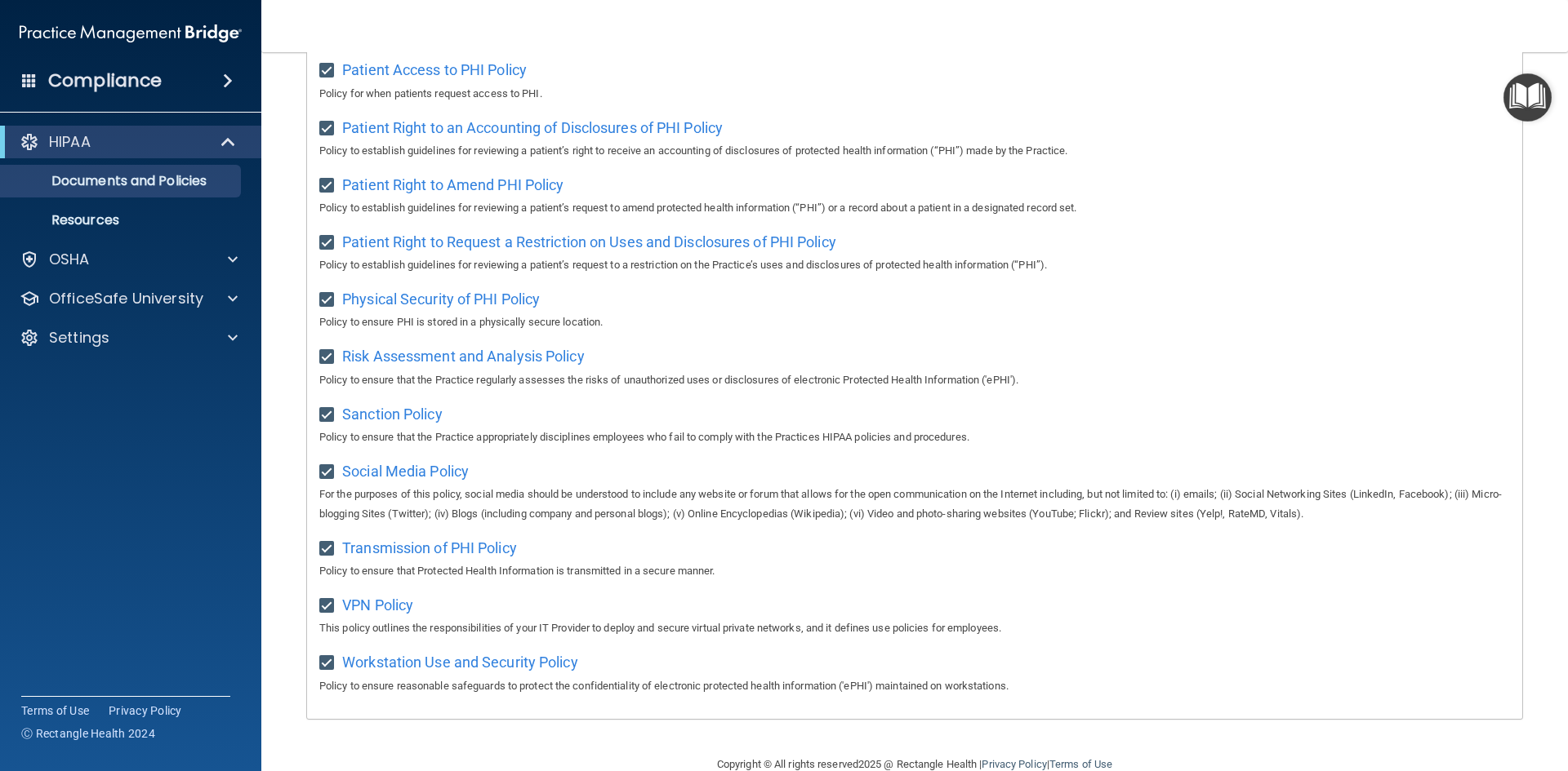
scroll to position [866, 0]
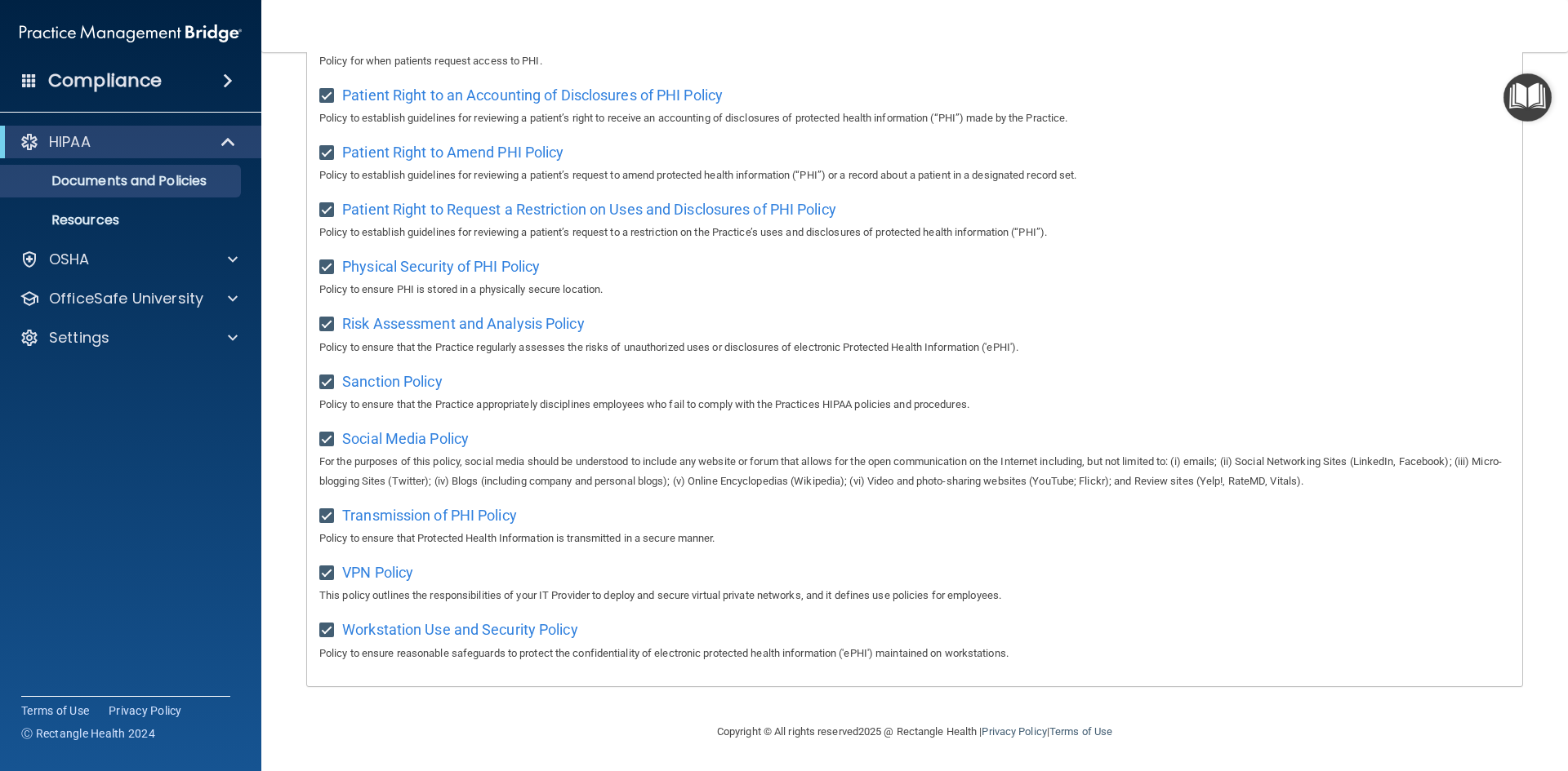
click at [1531, 109] on img "Open Resource Center" at bounding box center [1528, 98] width 48 height 48
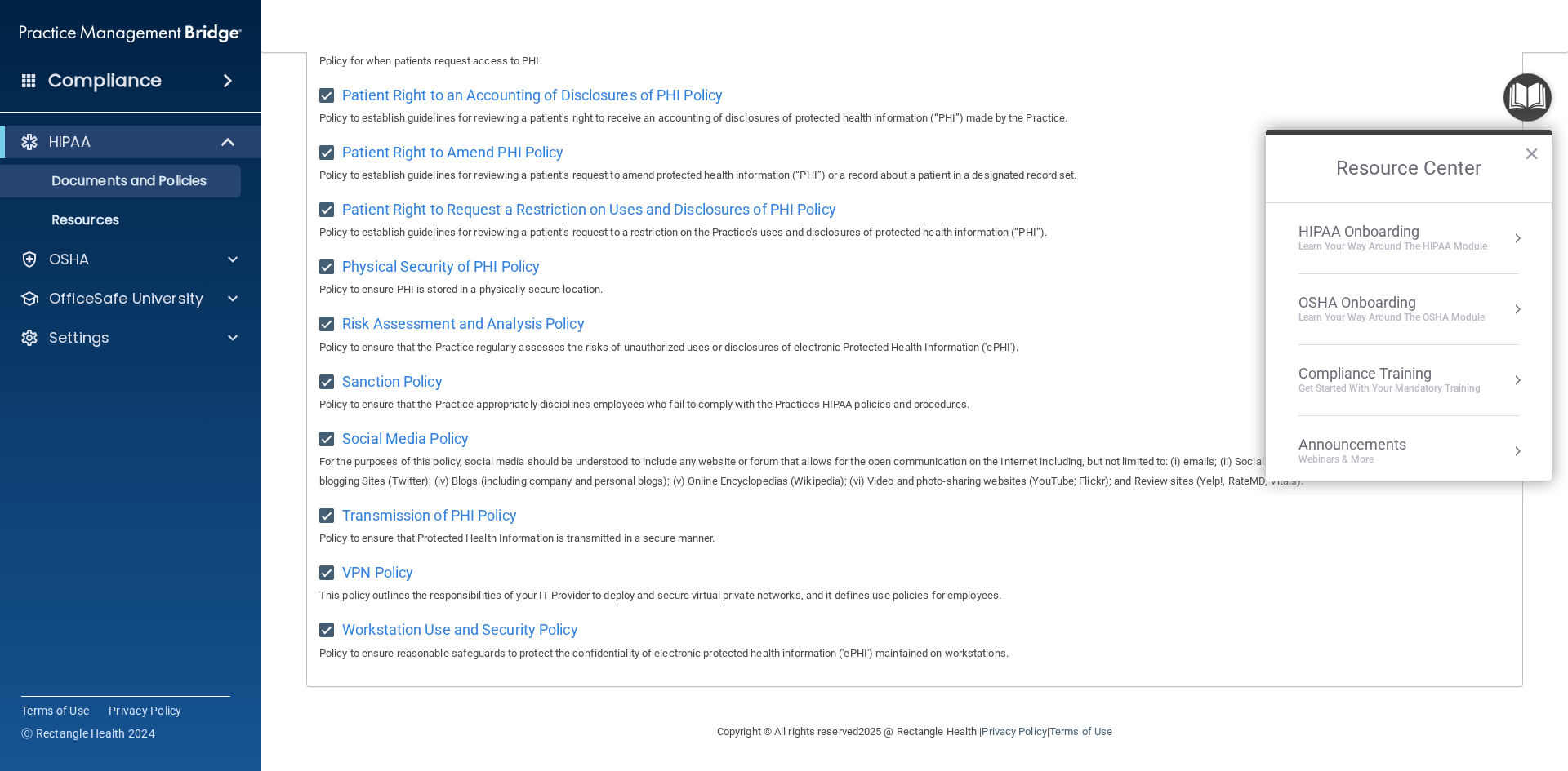
click at [1492, 247] on div "HIPAA Onboarding Learn Your Way around the HIPAA module" at bounding box center [1409, 238] width 221 height 31
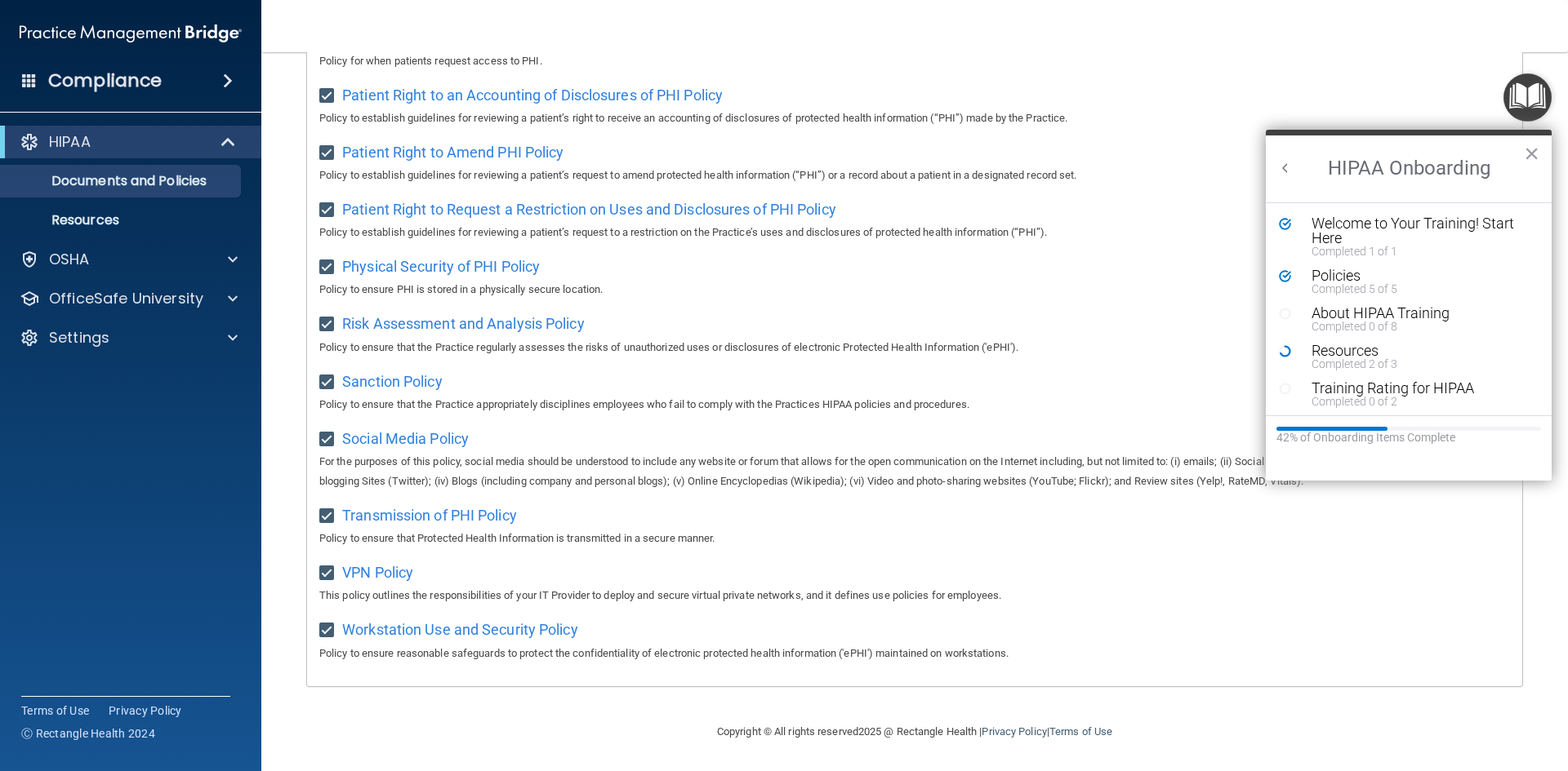
scroll to position [0, 0]
click at [1420, 310] on div "About HIPAA Training" at bounding box center [1415, 313] width 207 height 14
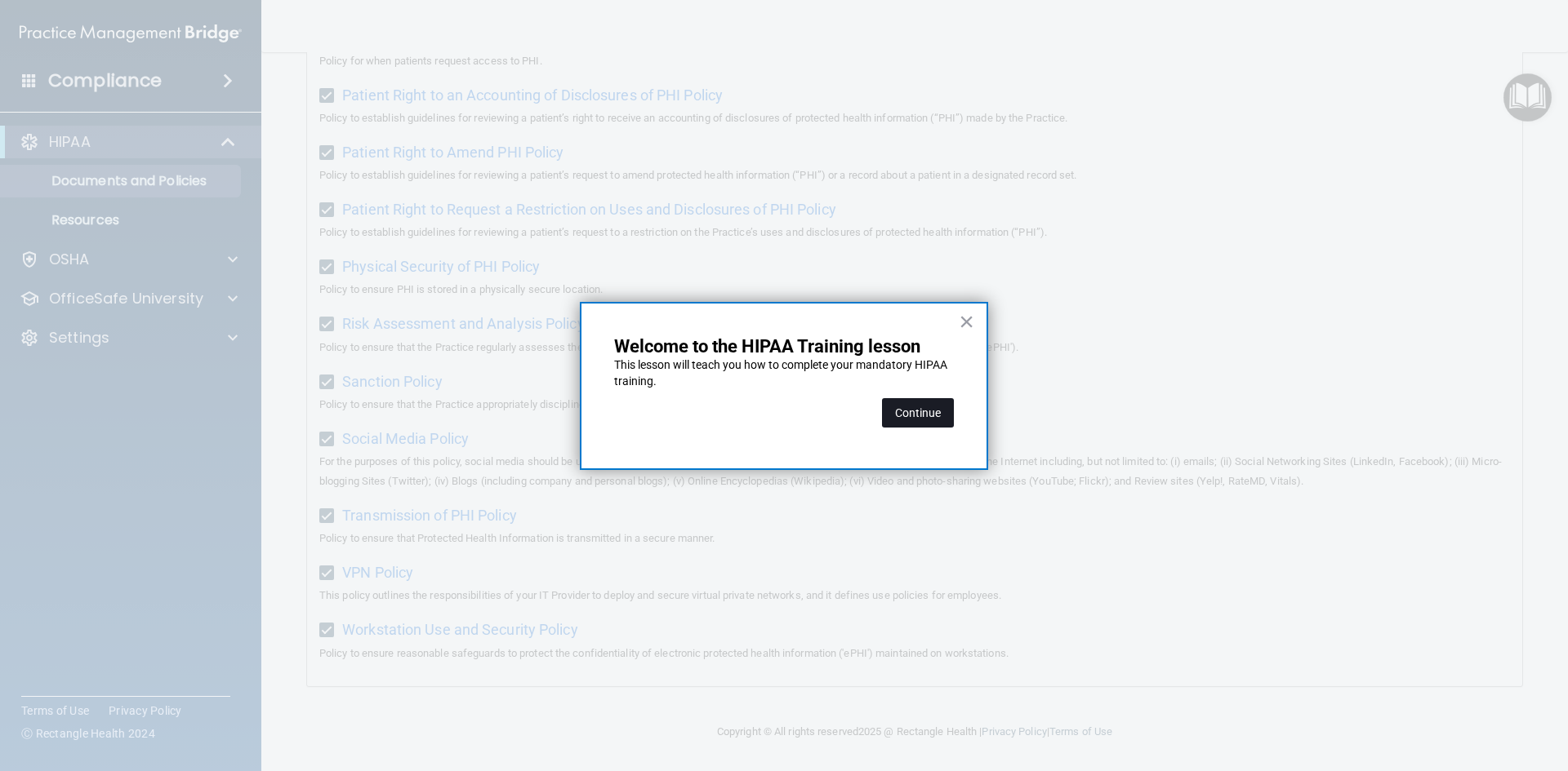
click at [926, 414] on button "Continue" at bounding box center [918, 413] width 72 height 30
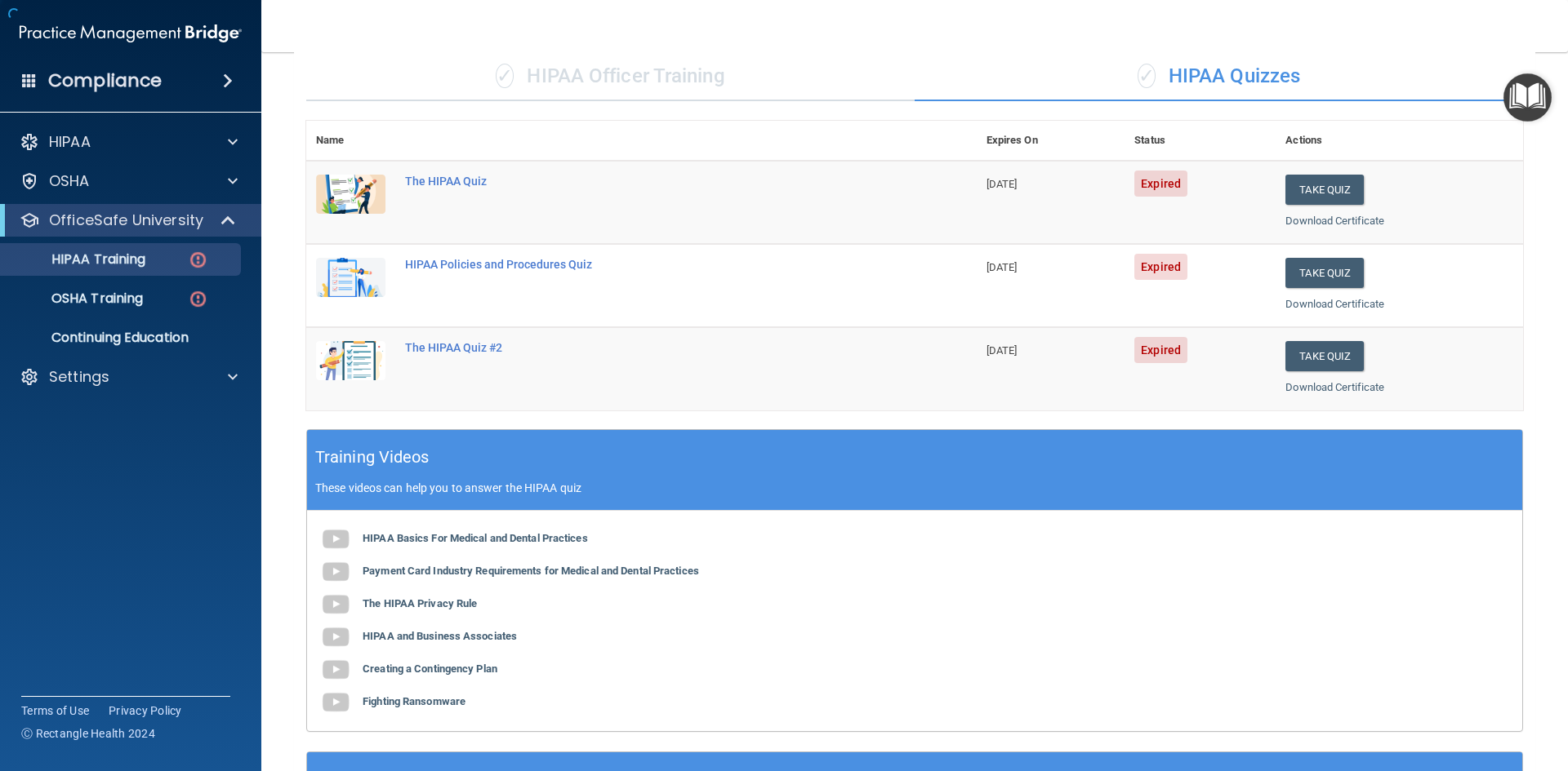
scroll to position [127, 0]
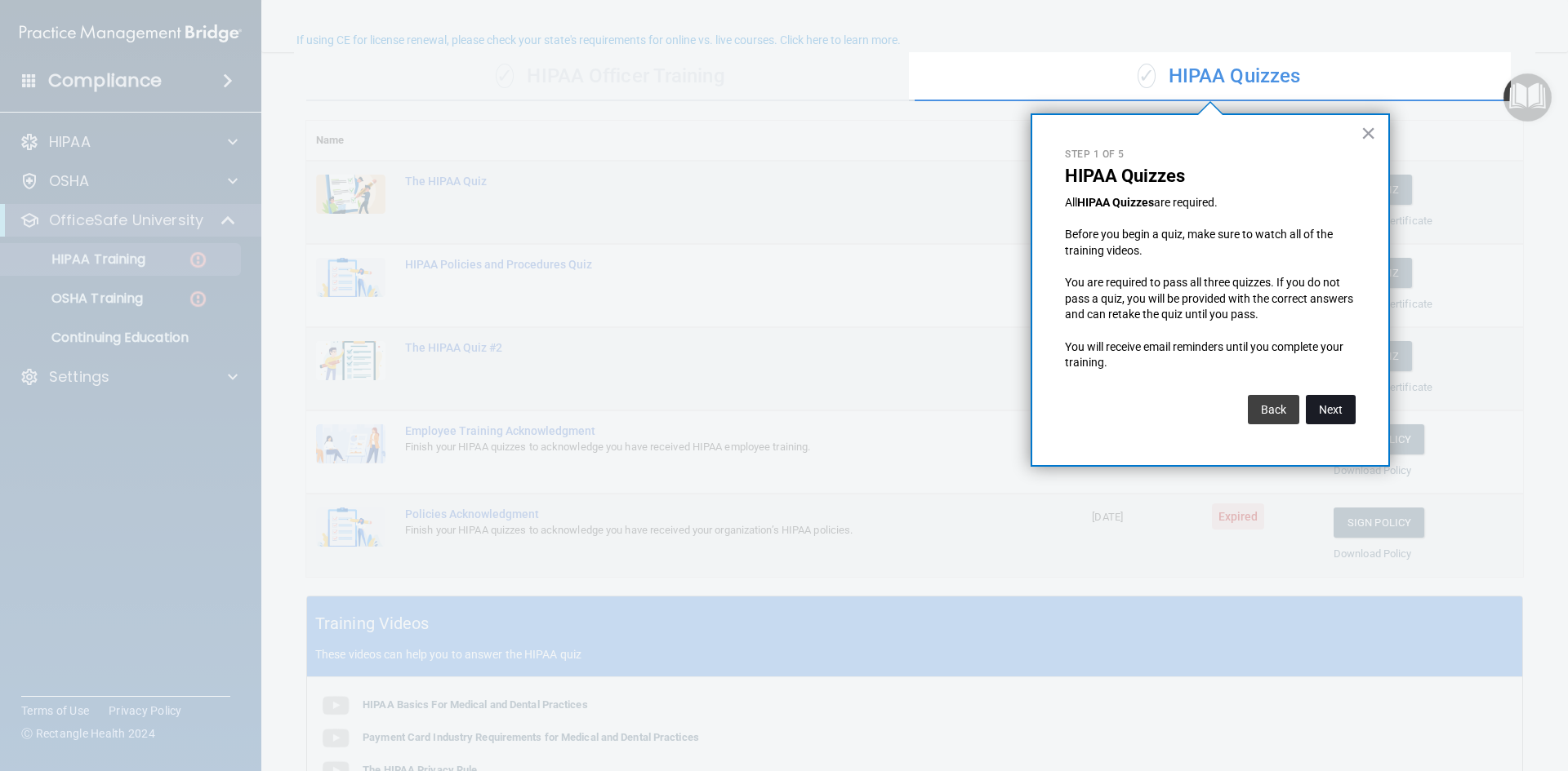
click at [1340, 409] on button "Next" at bounding box center [1330, 409] width 49 height 30
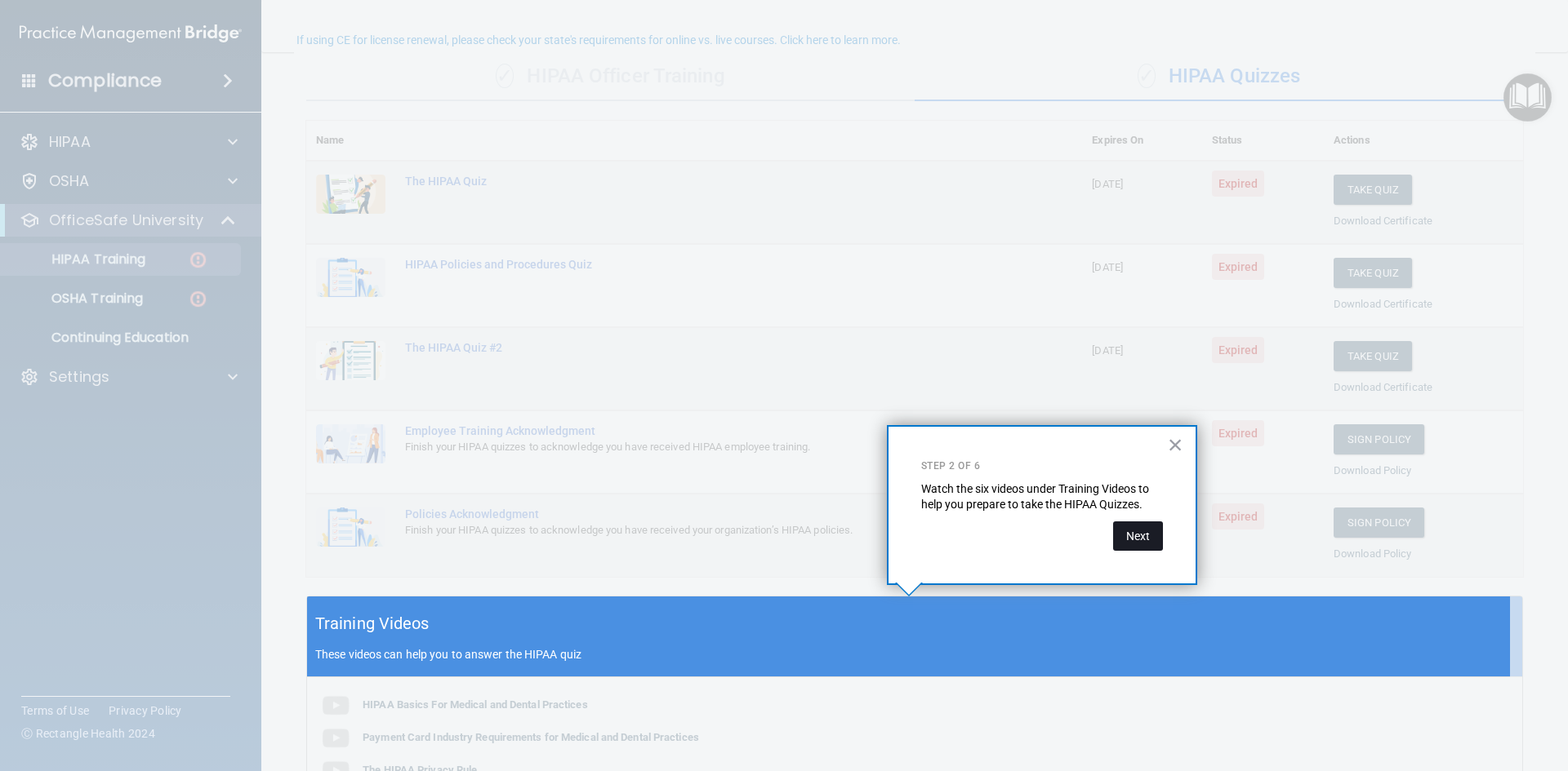
click at [1123, 536] on button "Next" at bounding box center [1138, 536] width 49 height 30
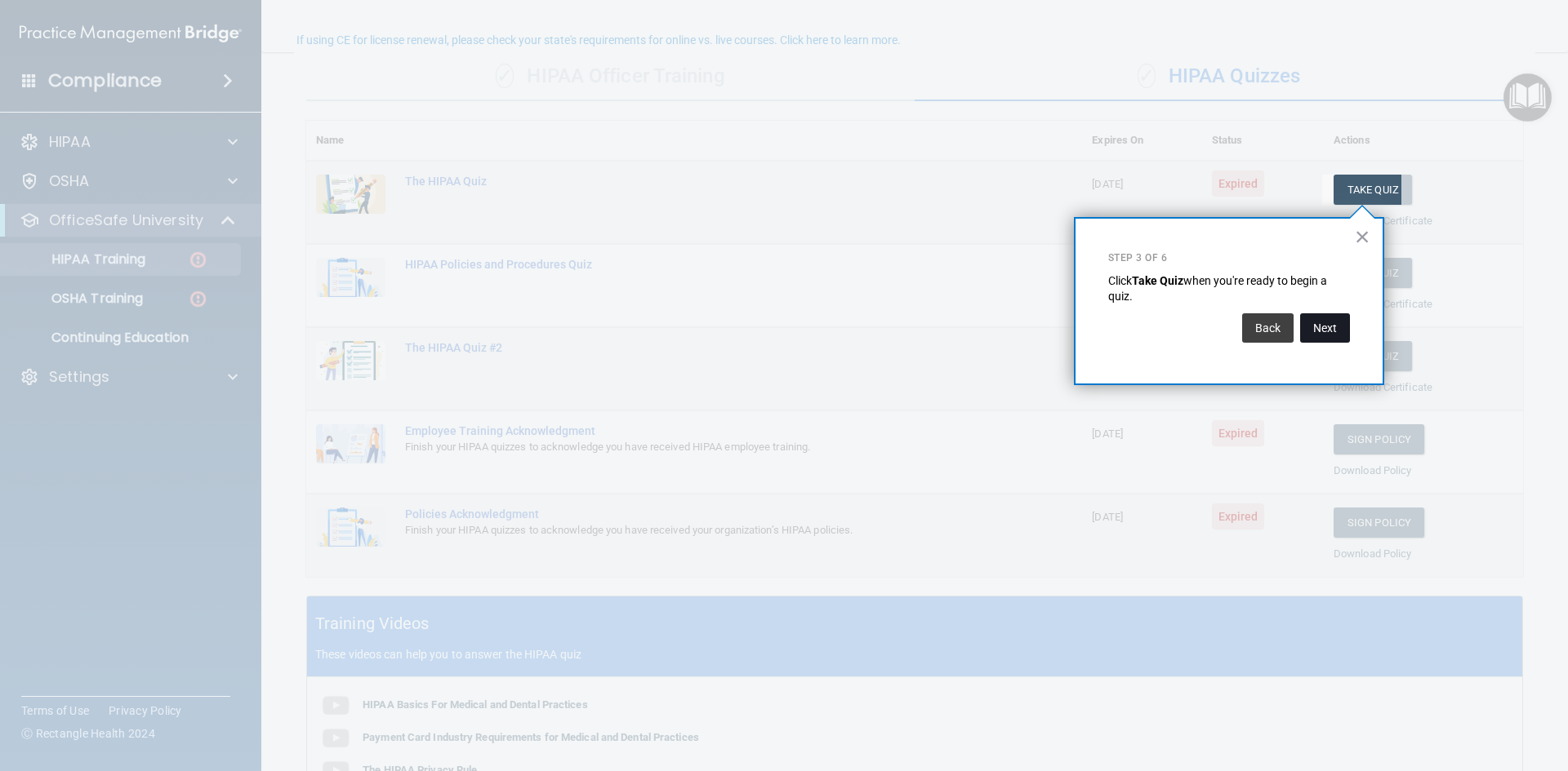
click at [1339, 330] on button "Next" at bounding box center [1325, 328] width 49 height 30
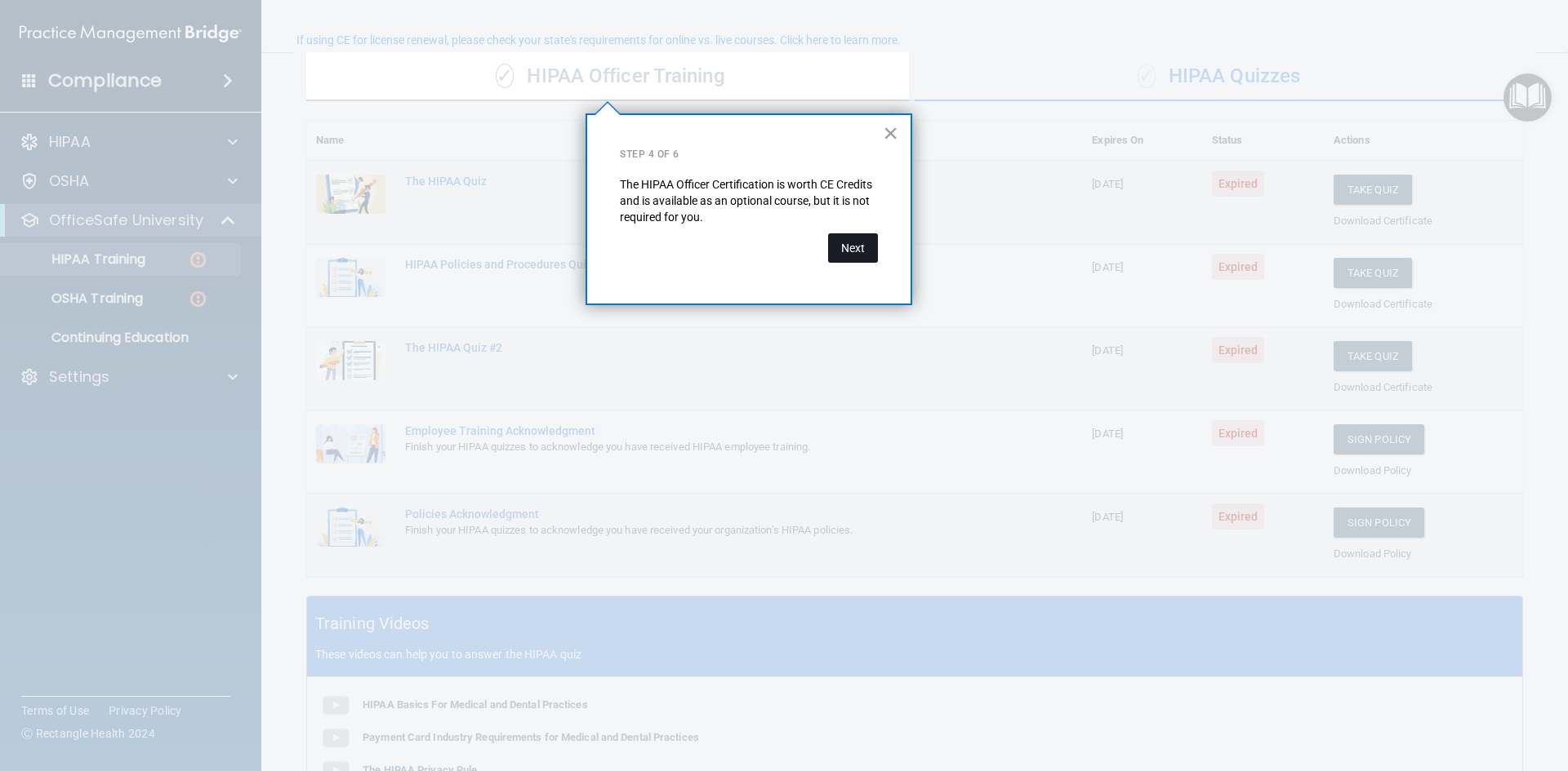
click at [870, 248] on button "Next" at bounding box center [852, 248] width 49 height 30
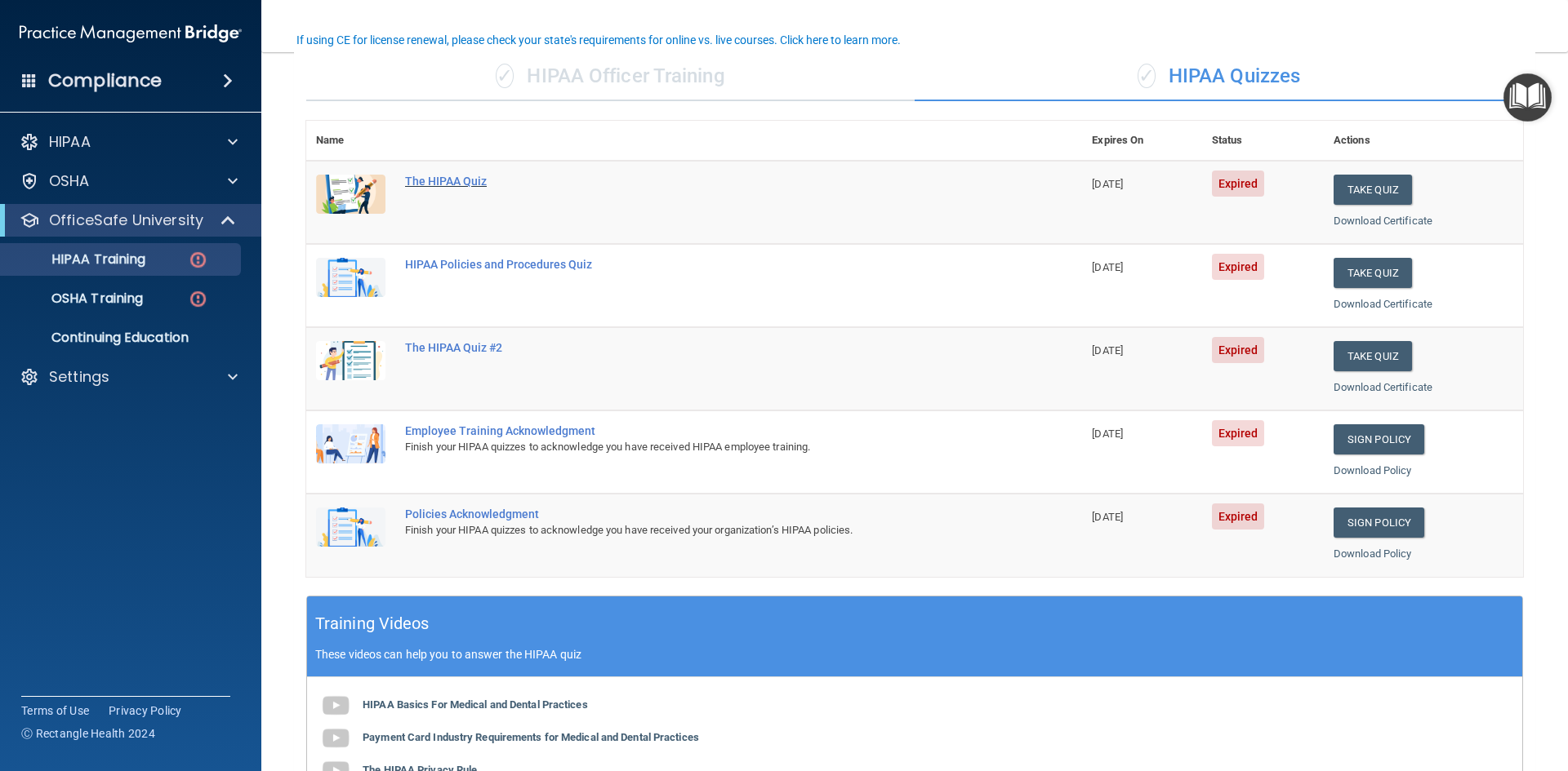
click at [446, 185] on div "The HIPAA Quiz" at bounding box center [702, 181] width 595 height 13
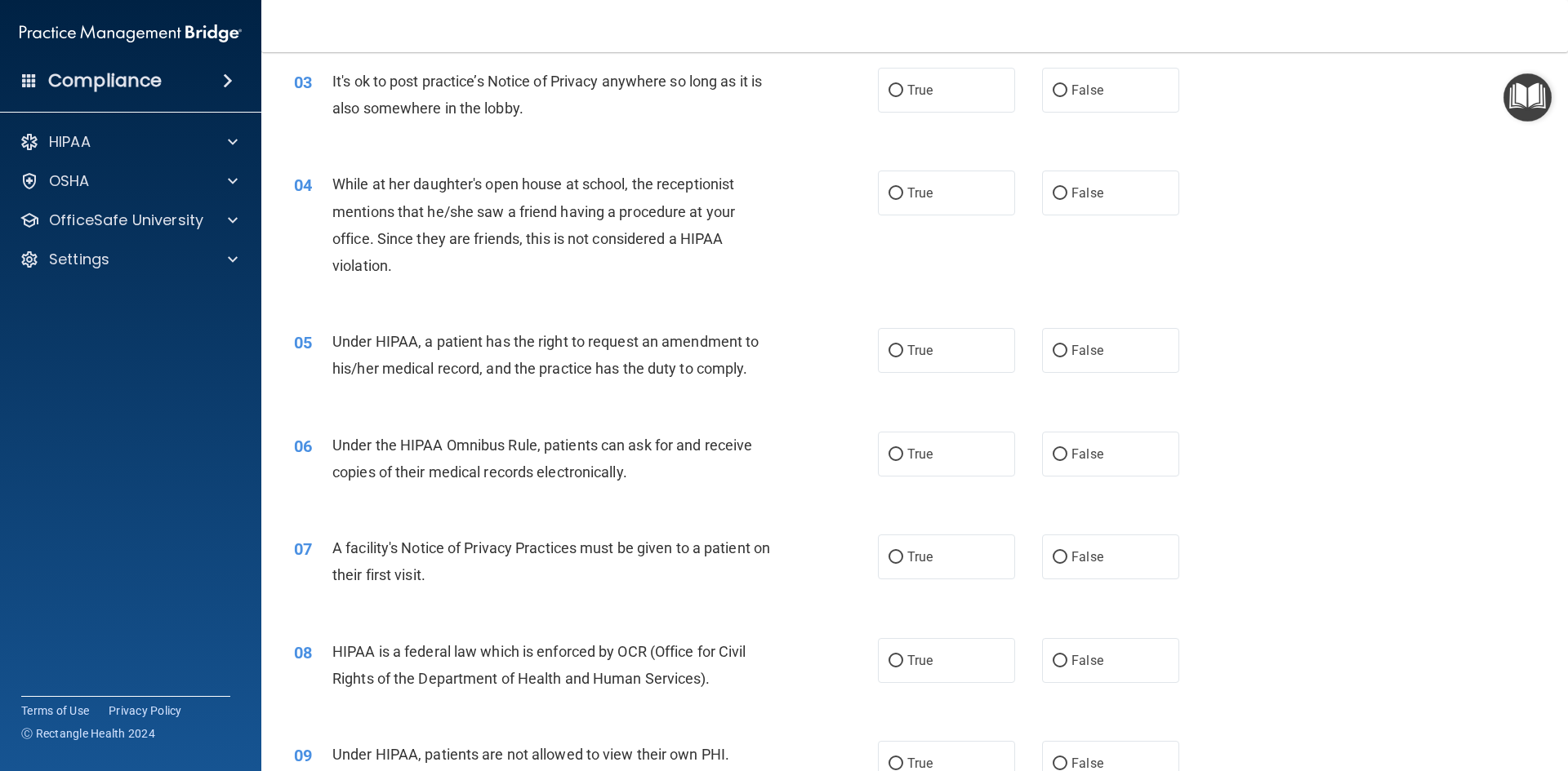
scroll to position [245, 0]
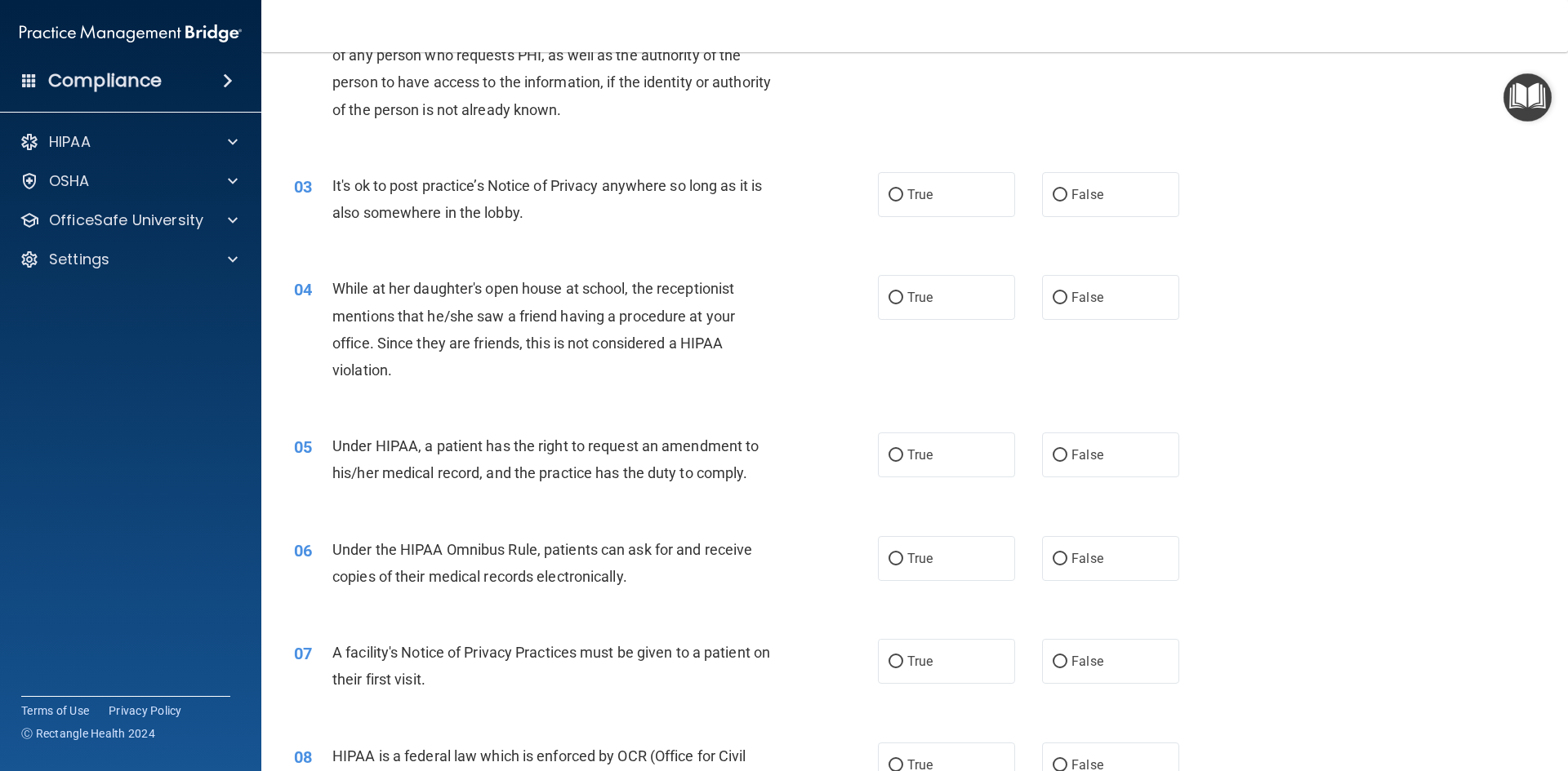
click at [1534, 96] on img "Open Resource Center" at bounding box center [1528, 98] width 48 height 48
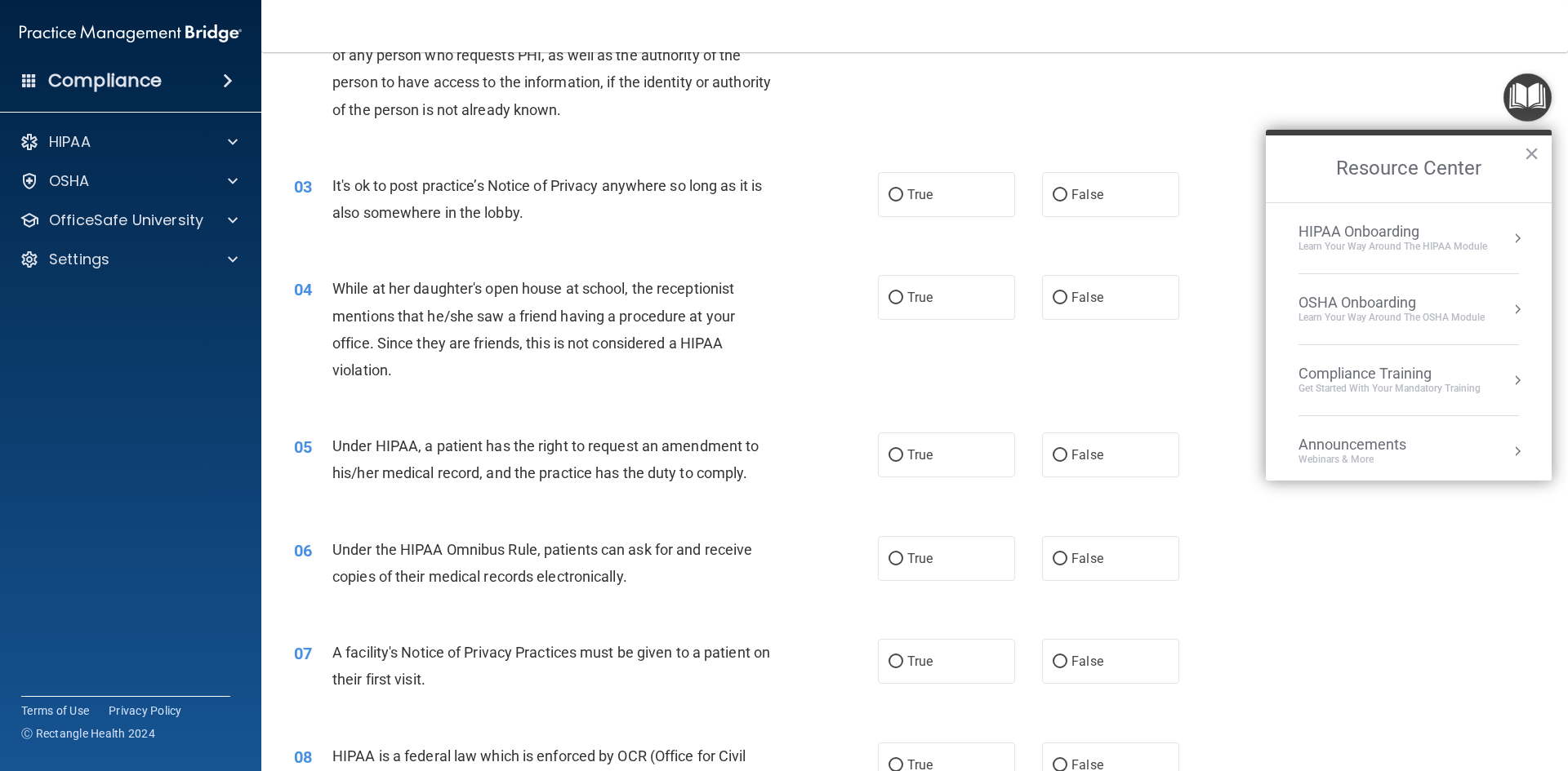
click at [1510, 239] on button "Resource Center" at bounding box center [1518, 238] width 16 height 16
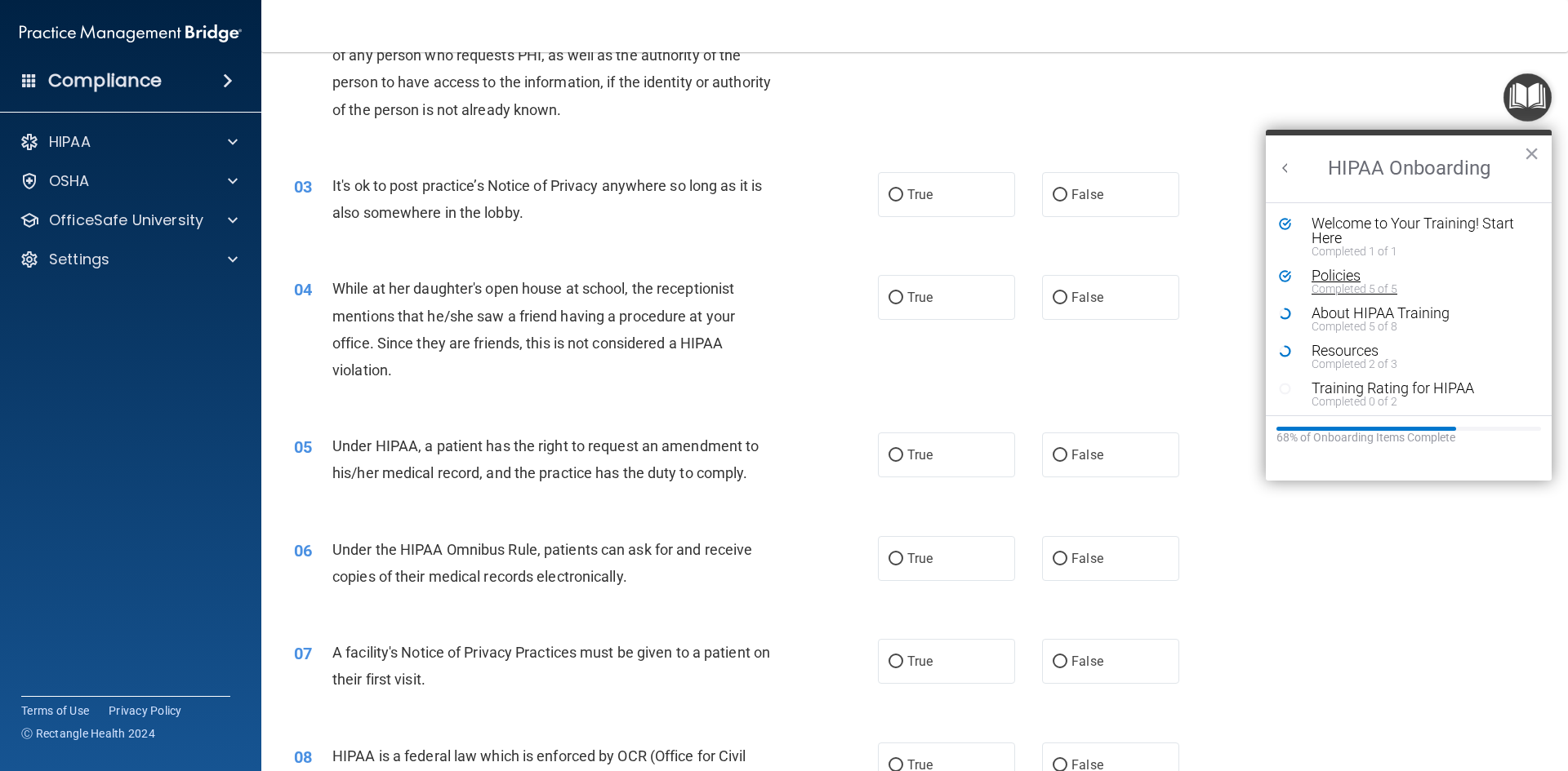
scroll to position [4, 0]
click at [1339, 67] on div "02 The Privacy Rule requires covered entities to develop and implement reasonab…" at bounding box center [915, 60] width 1266 height 185
click at [1517, 87] on img "Open Resource Center" at bounding box center [1528, 98] width 48 height 48
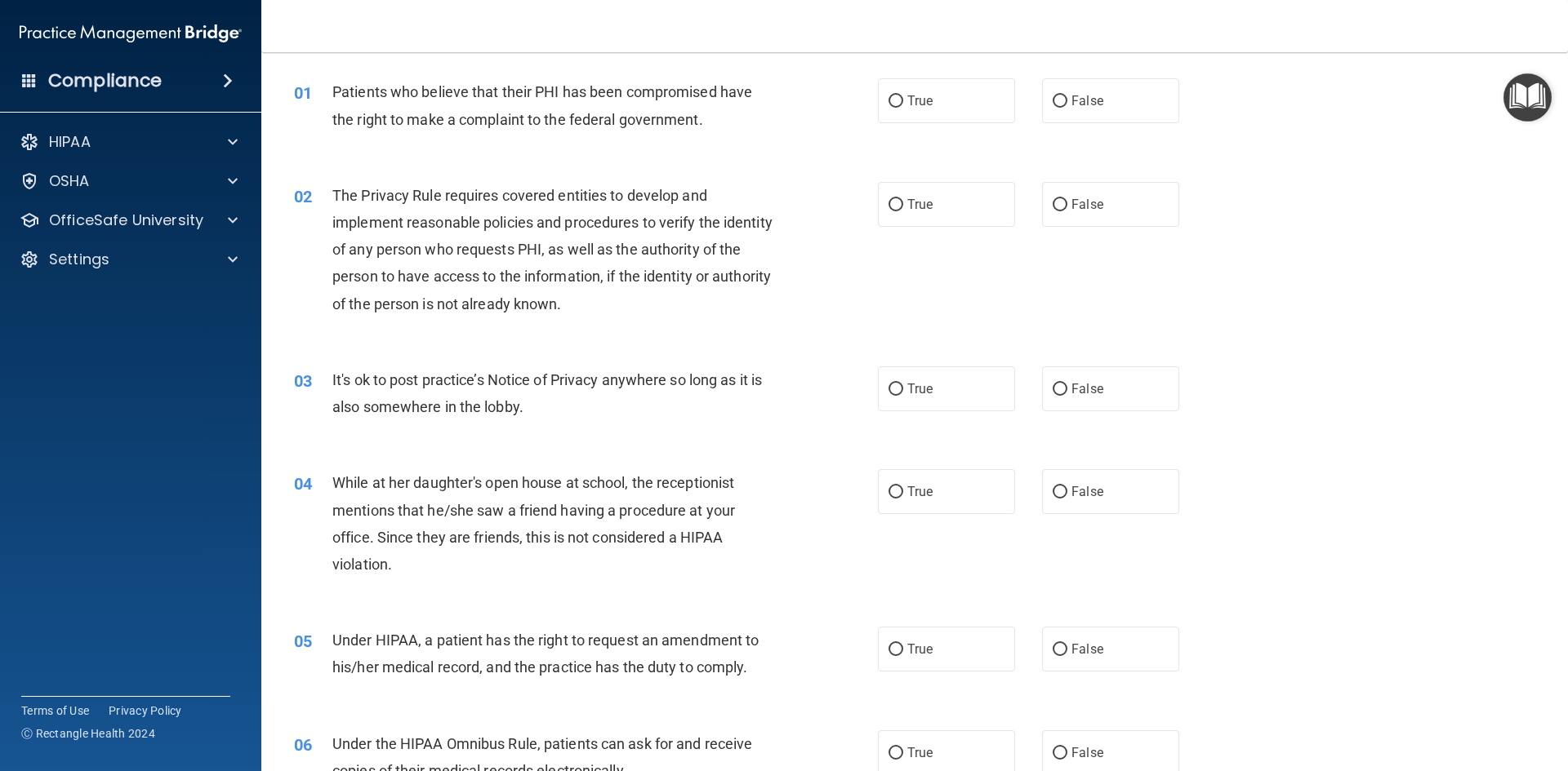
scroll to position [0, 0]
